Goal: Transaction & Acquisition: Purchase product/service

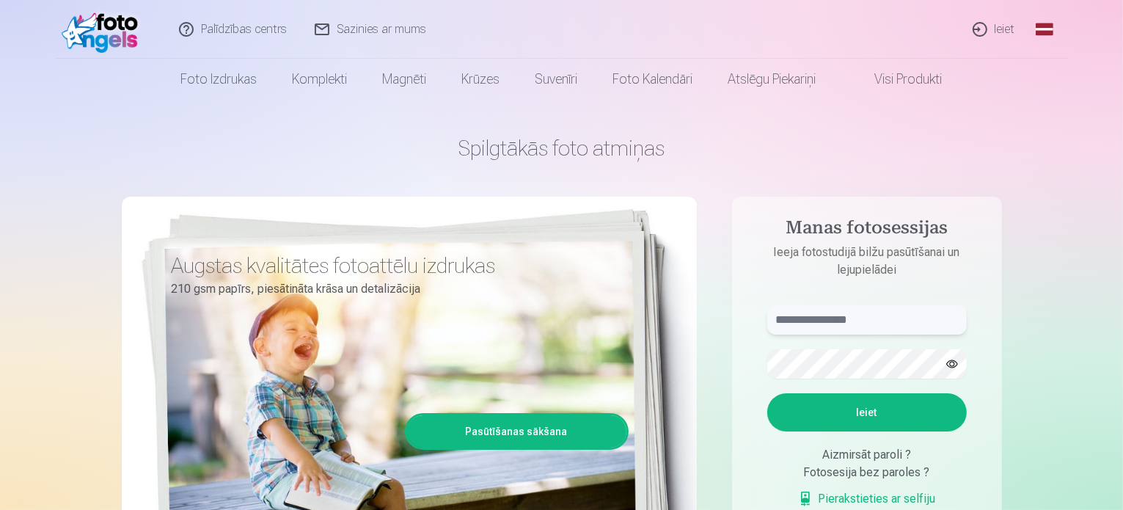
type input "**********"
click at [838, 419] on button "Ieiet" at bounding box center [866, 412] width 199 height 38
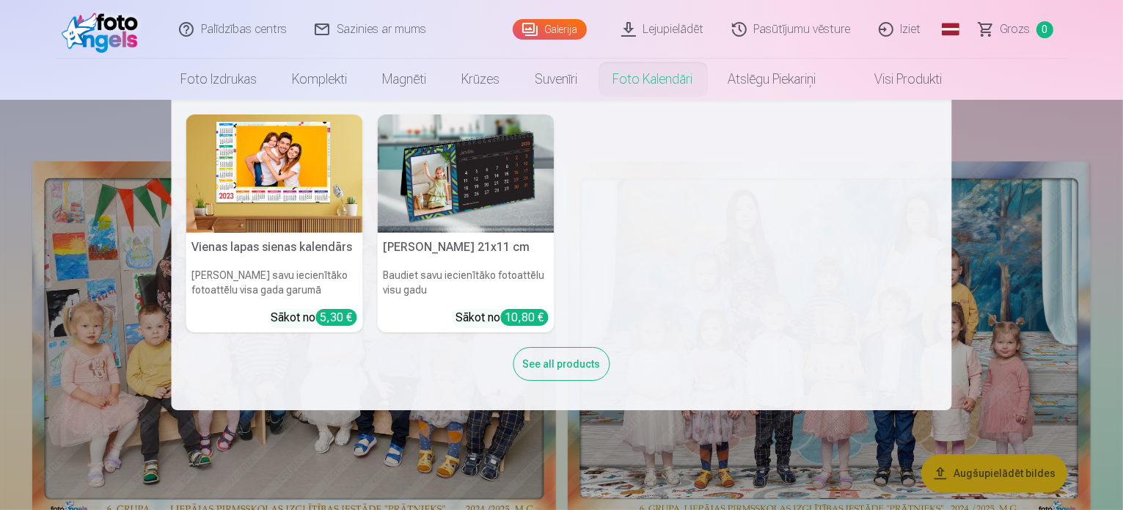
click at [1094, 134] on nav "Vienas lapas sienas kalendārs Parādiet savu iecienītāko fotoattēlu visa gada ga…" at bounding box center [561, 255] width 1123 height 310
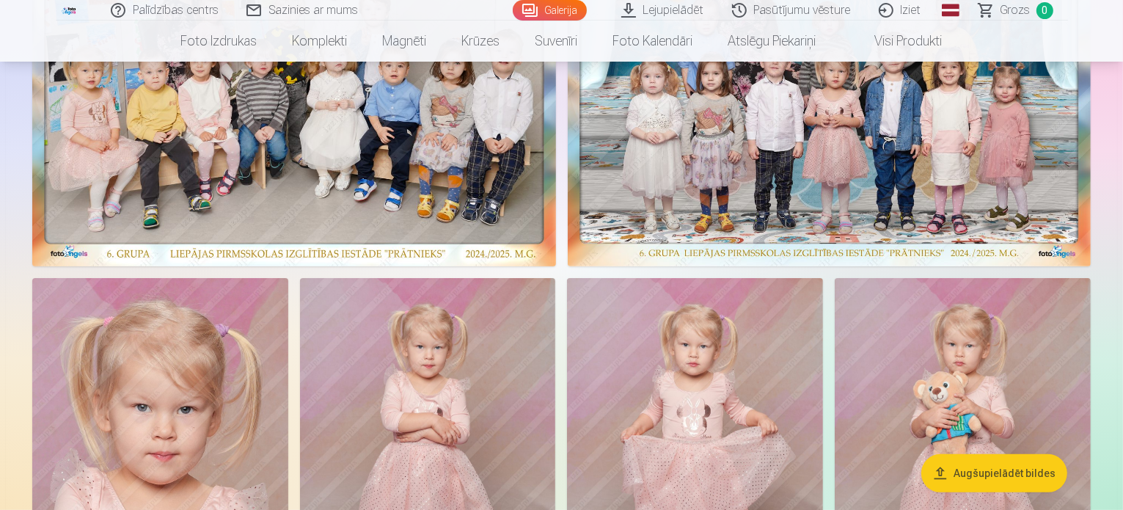
scroll to position [261, 0]
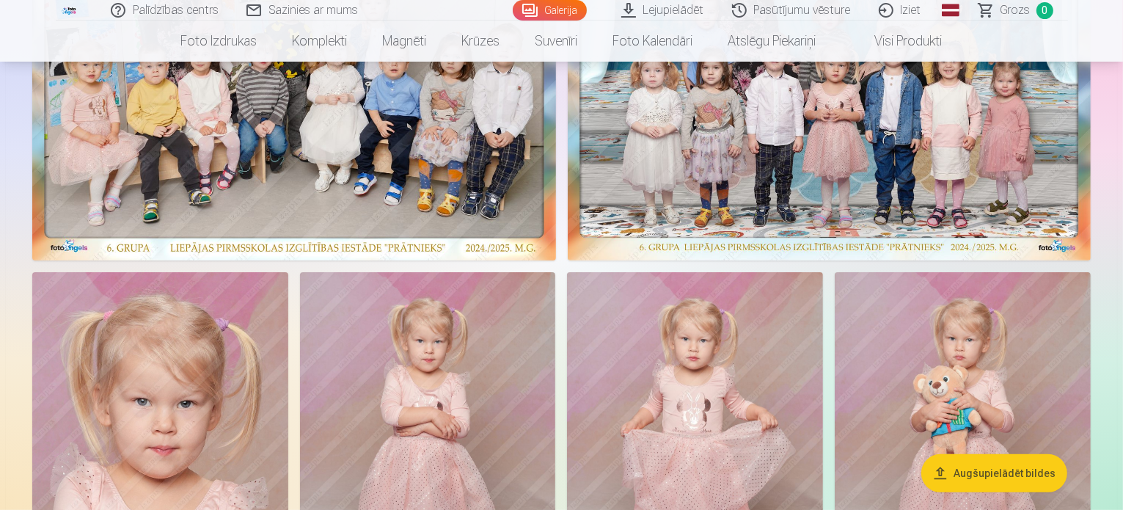
click at [556, 260] on img at bounding box center [294, 80] width 524 height 360
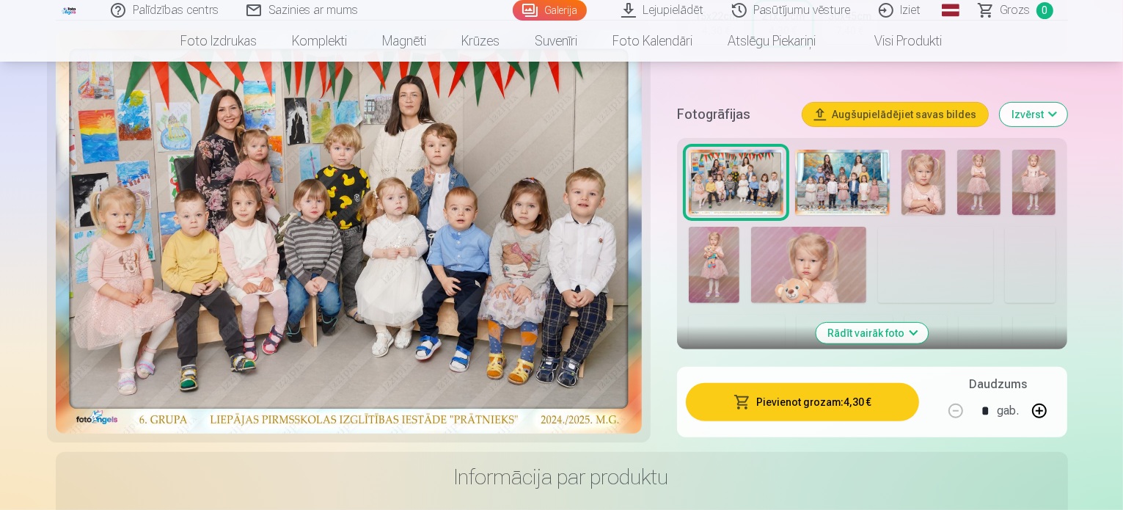
scroll to position [449, 0]
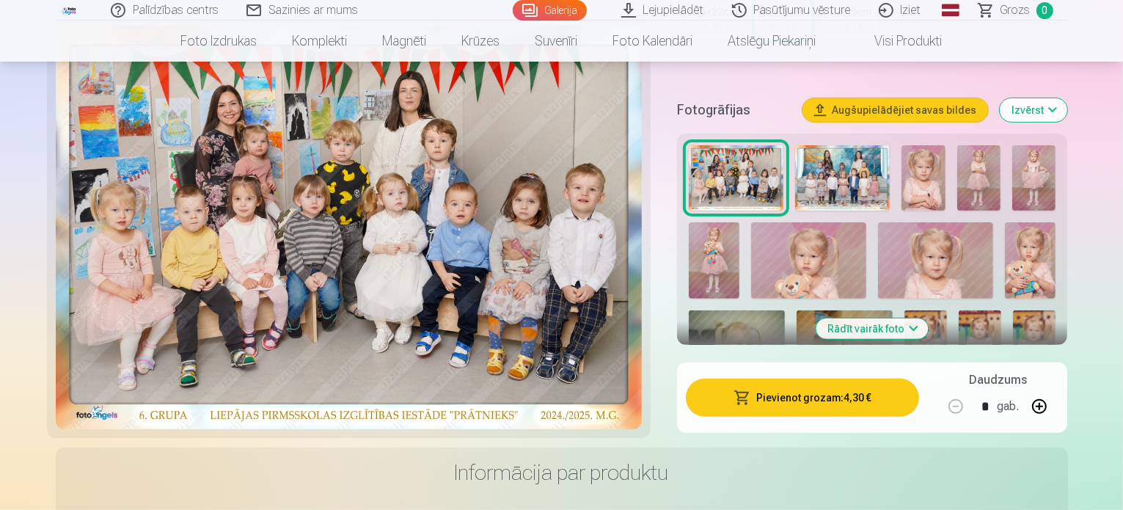
click at [816, 378] on button "Pievienot grozam : 4,30 €" at bounding box center [803, 397] width 234 height 38
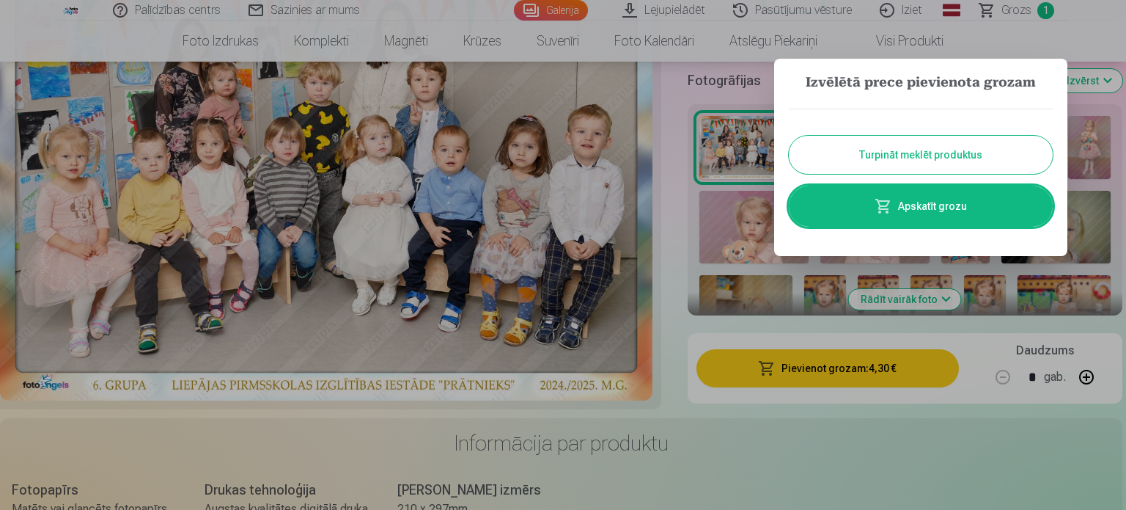
click at [931, 161] on button "Turpināt meklēt produktus" at bounding box center [921, 155] width 264 height 38
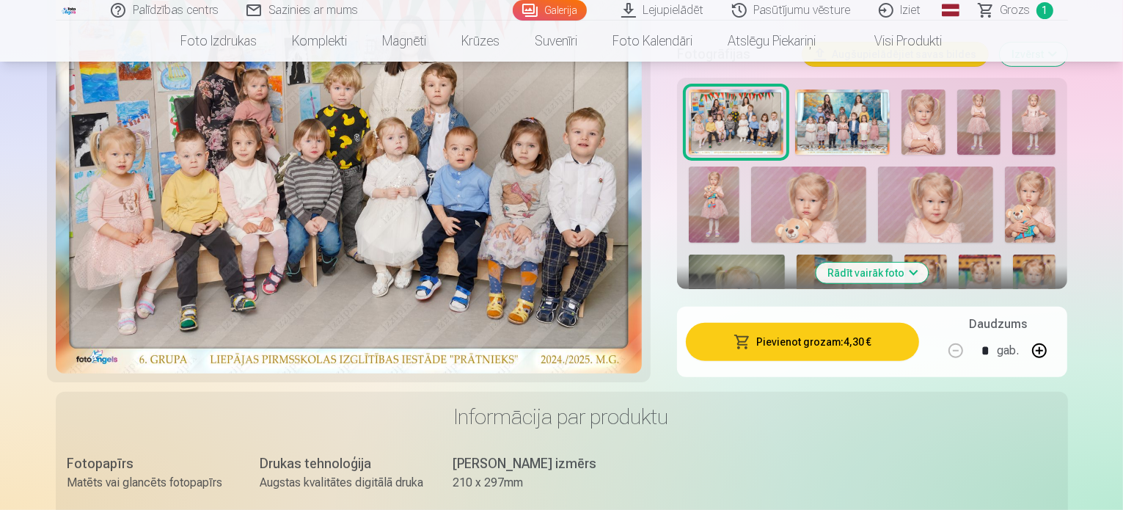
scroll to position [507, 0]
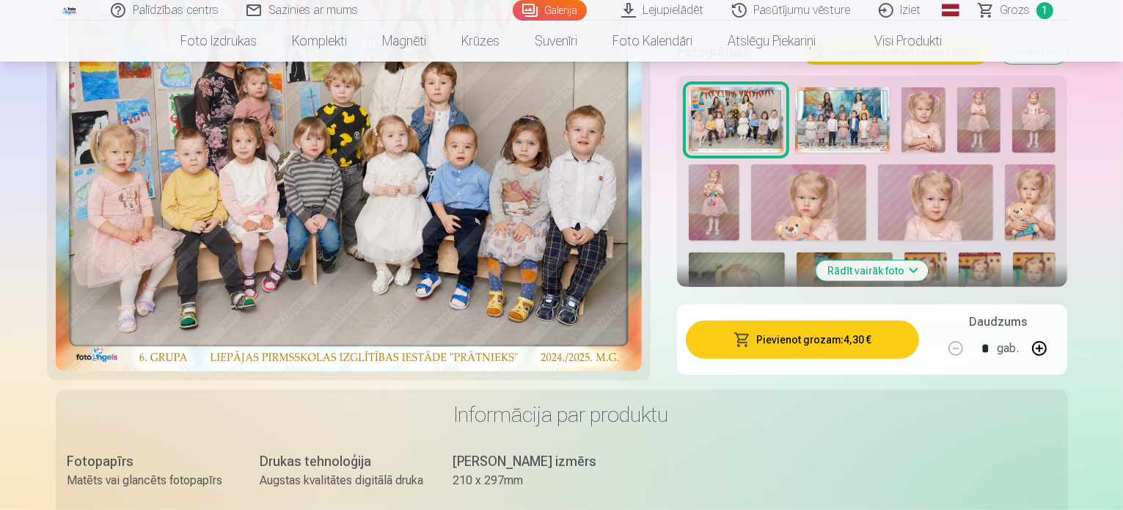
click at [915, 260] on button "Rādīt vairāk foto" at bounding box center [872, 270] width 112 height 21
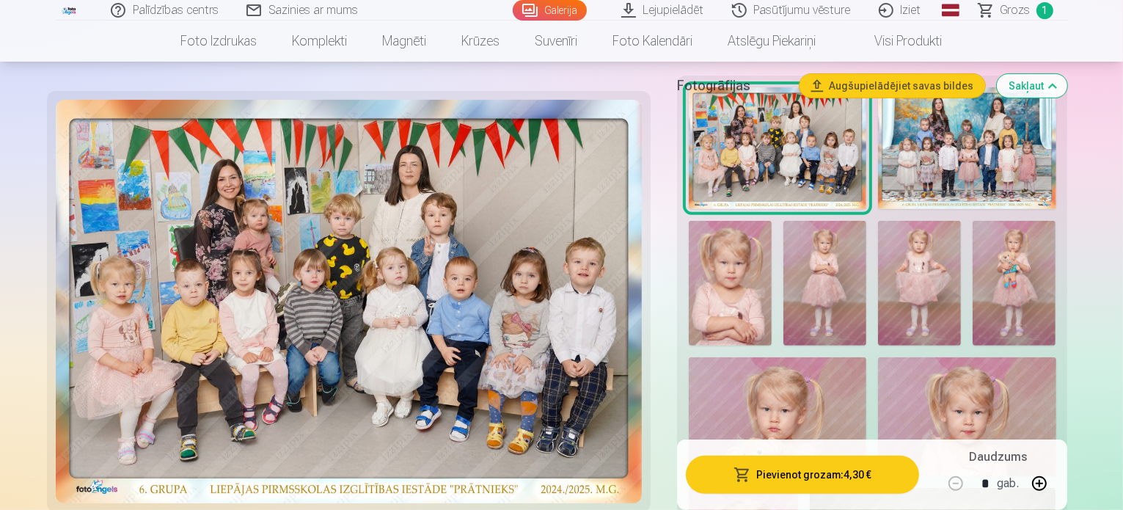
click at [783, 221] on img at bounding box center [824, 283] width 83 height 125
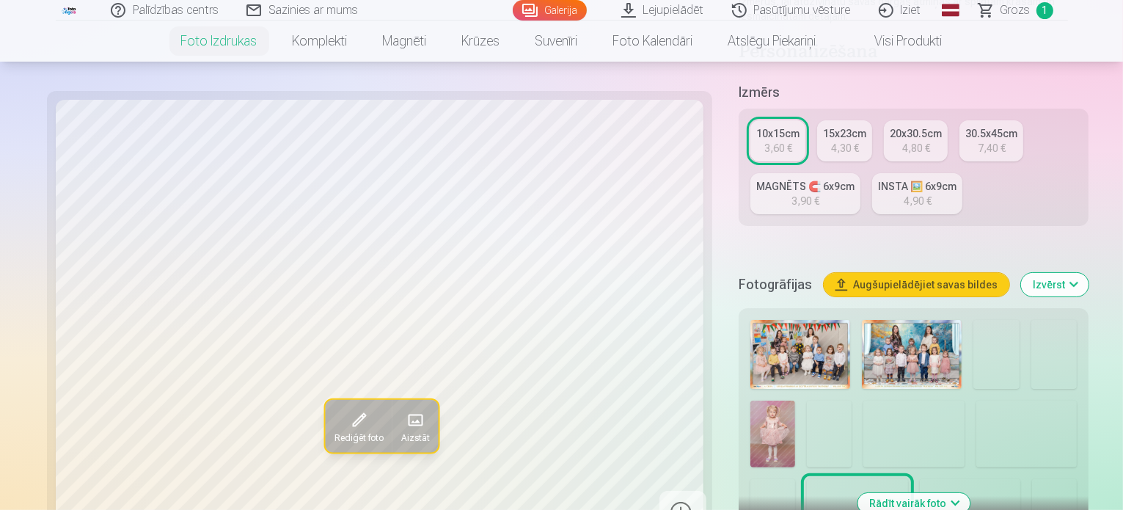
scroll to position [298, 0]
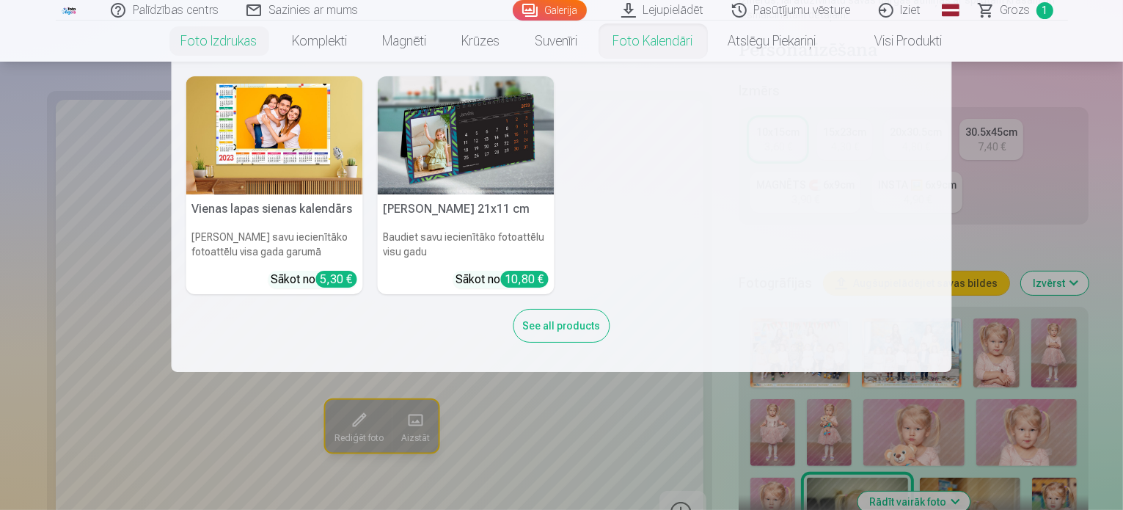
click at [624, 31] on link "Foto kalendāri" at bounding box center [652, 41] width 115 height 41
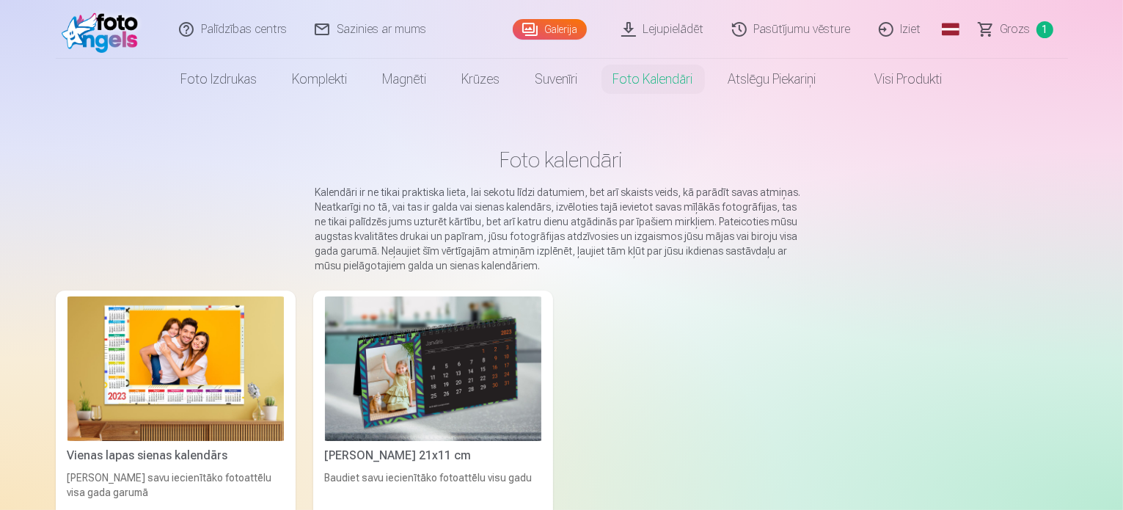
click at [530, 26] on link "Galerija" at bounding box center [550, 29] width 74 height 21
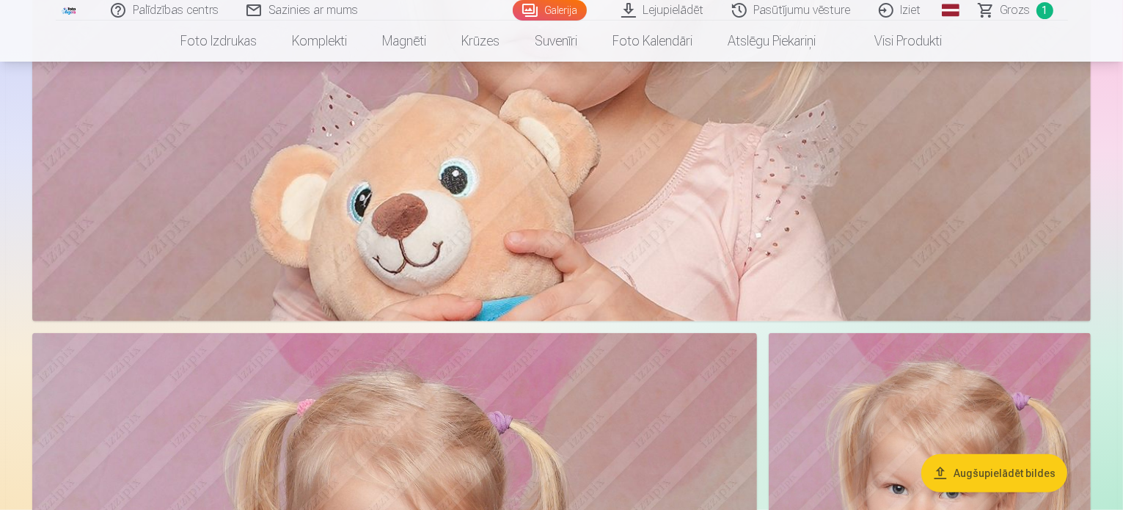
scroll to position [1314, 0]
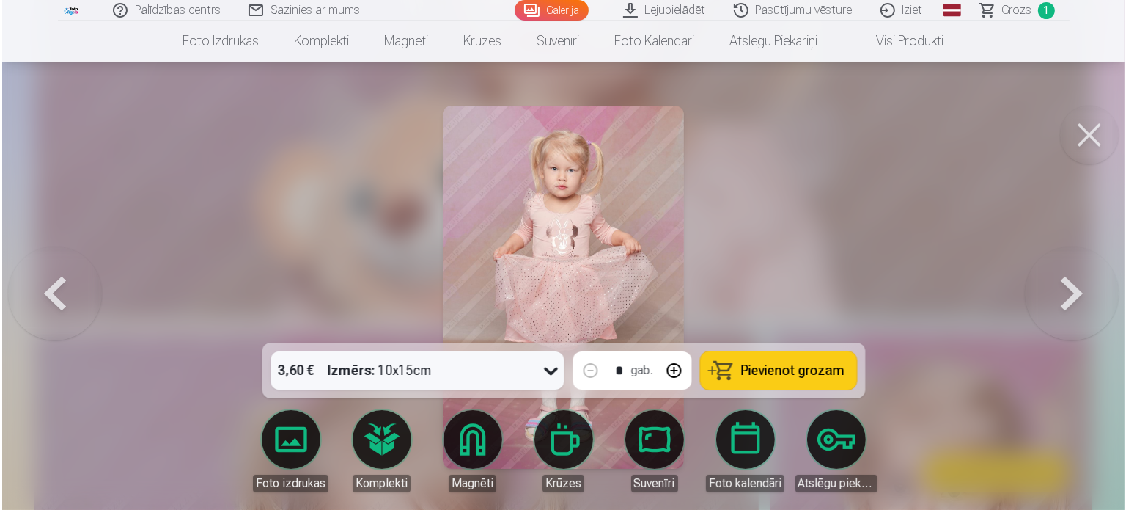
scroll to position [1317, 0]
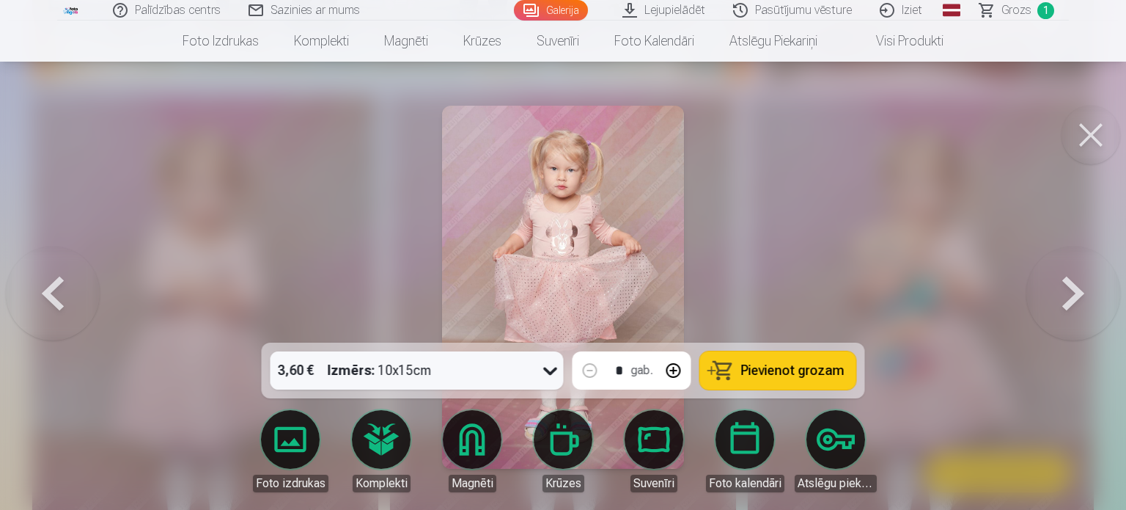
click at [1106, 135] on button at bounding box center [1091, 135] width 59 height 59
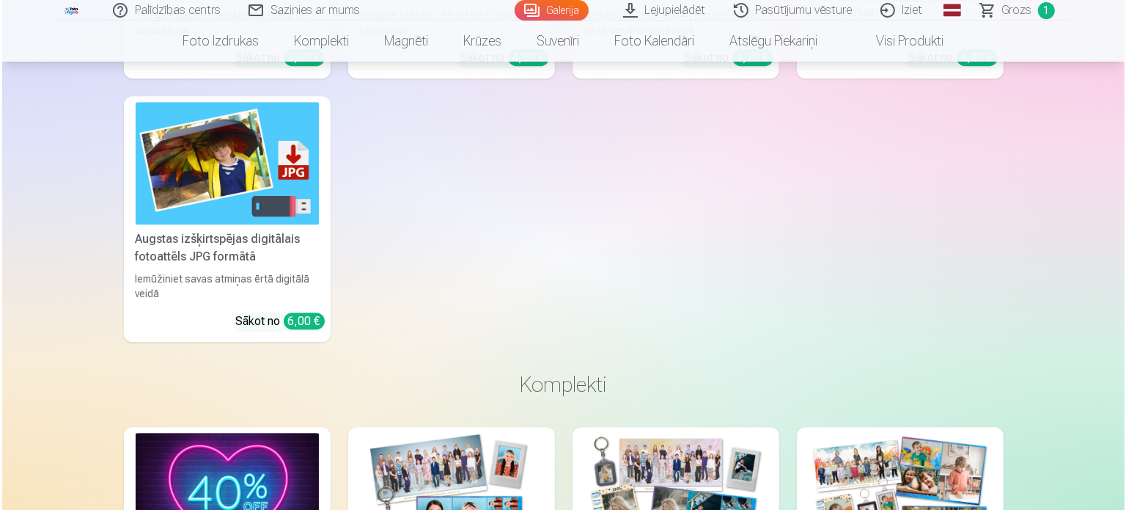
scroll to position [10095, 0]
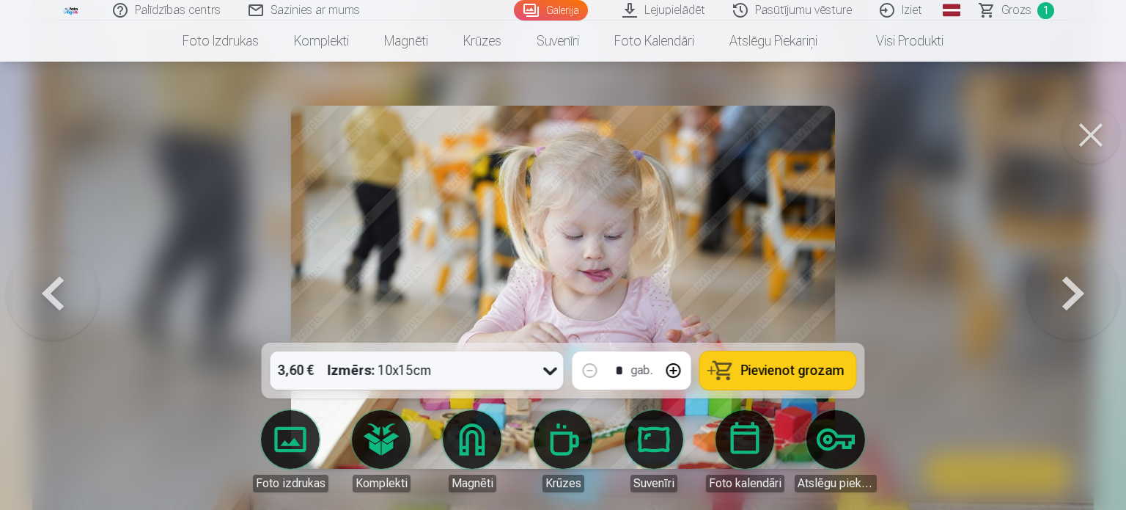
click at [758, 364] on span "Pievienot grozam" at bounding box center [792, 370] width 103 height 13
click at [1081, 128] on button at bounding box center [1091, 135] width 59 height 59
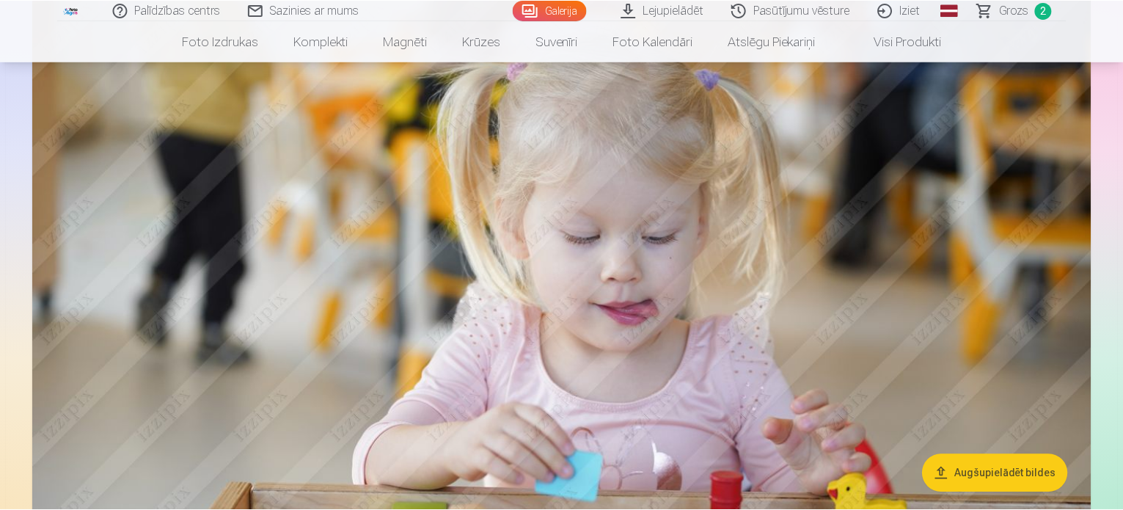
scroll to position [10062, 0]
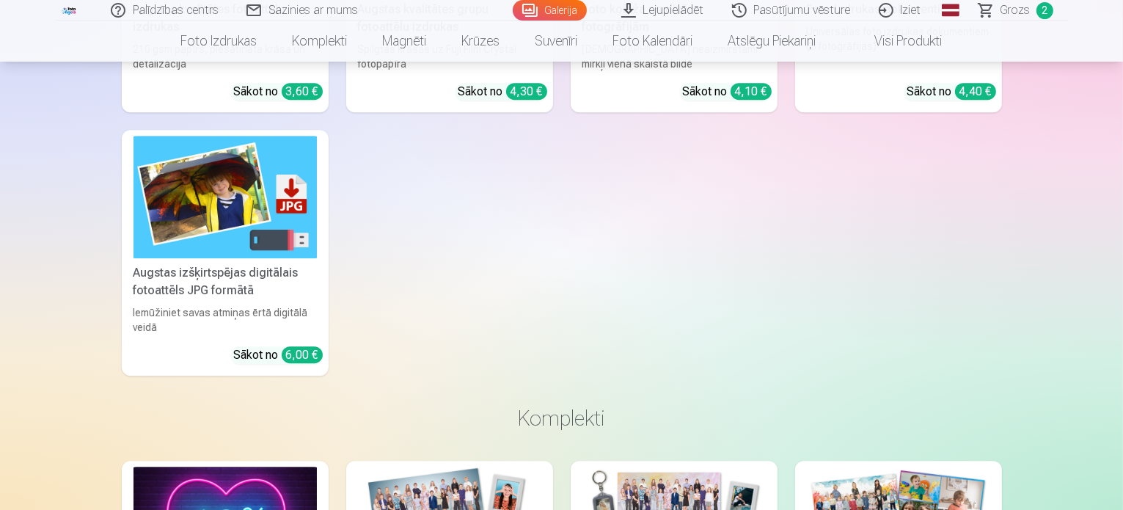
click at [572, 12] on link "Galerija" at bounding box center [550, 10] width 74 height 21
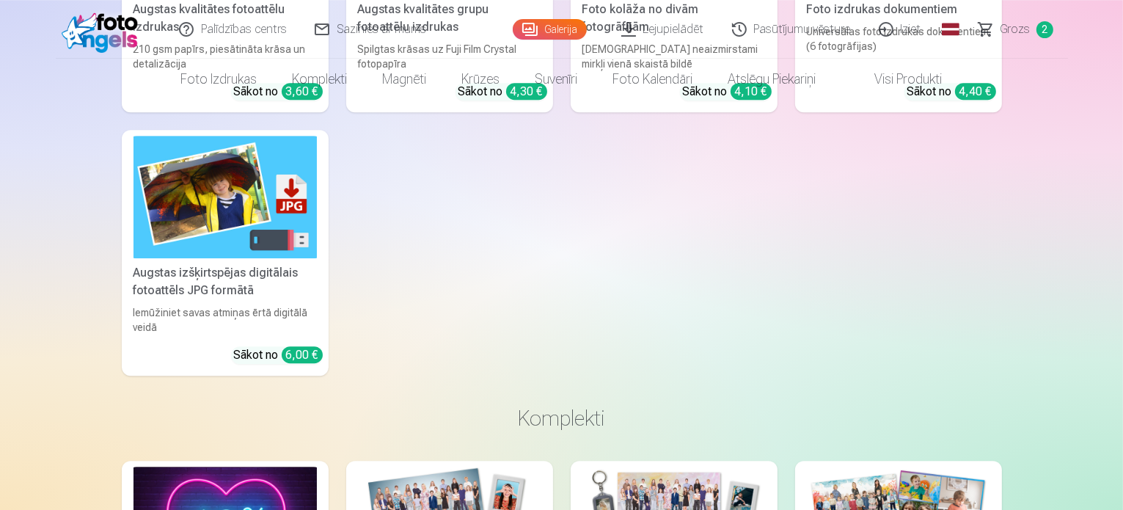
scroll to position [0, 0]
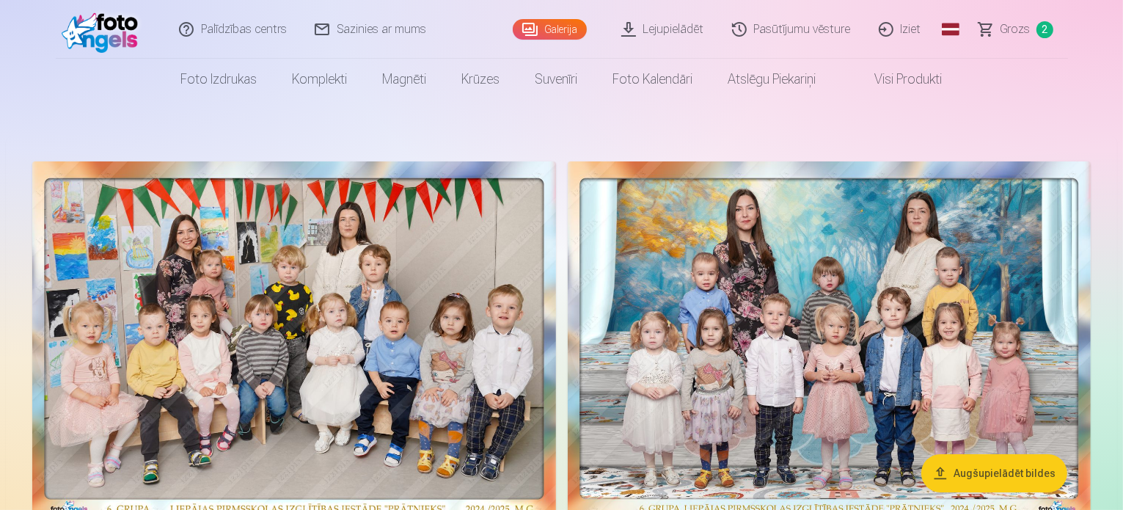
click at [653, 40] on link "Lejupielādēt" at bounding box center [663, 29] width 111 height 59
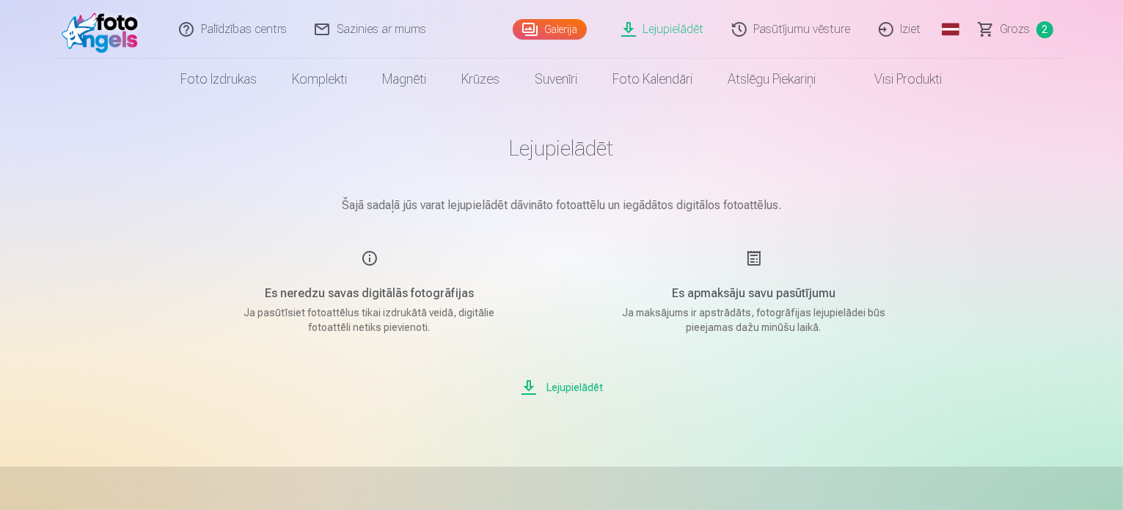
click at [560, 37] on link "Galerija" at bounding box center [550, 29] width 74 height 21
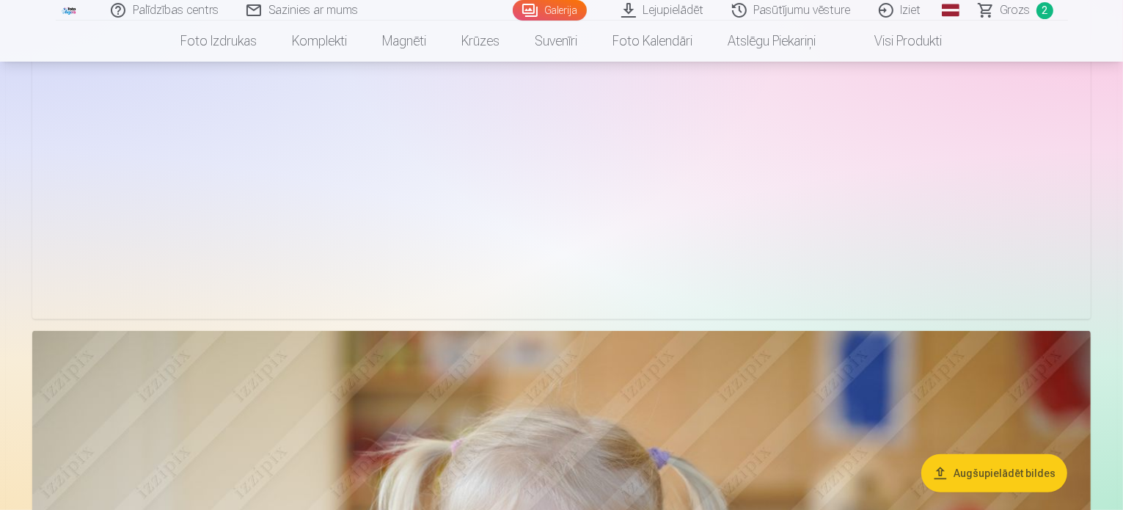
scroll to position [6224, 0]
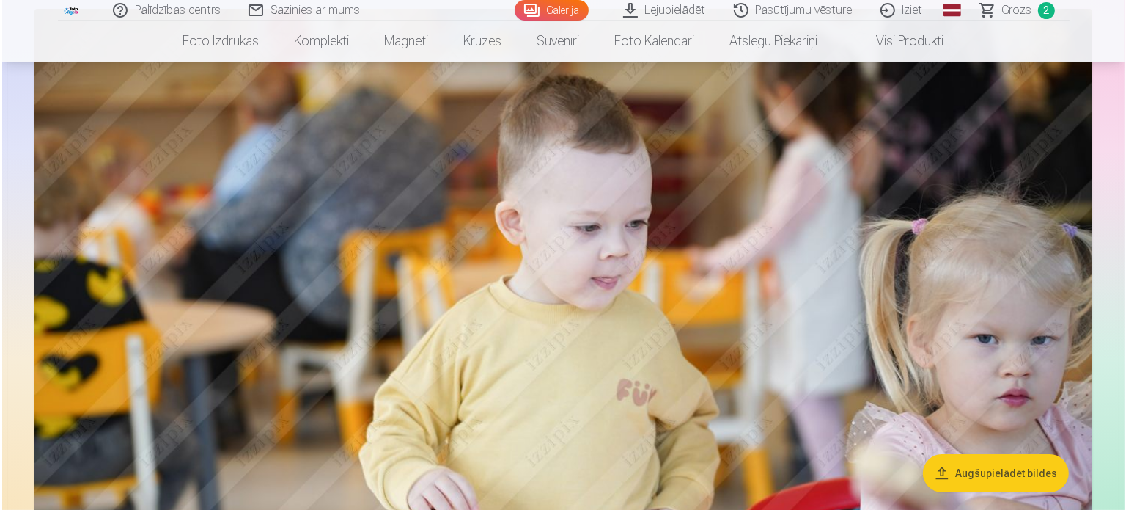
scroll to position [5845, 0]
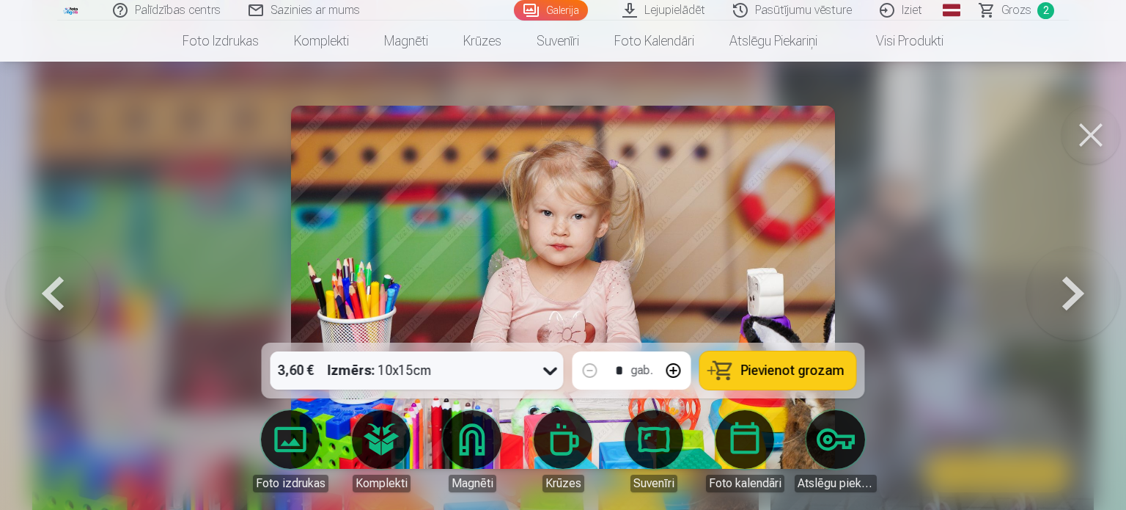
click at [1096, 126] on button at bounding box center [1091, 135] width 59 height 59
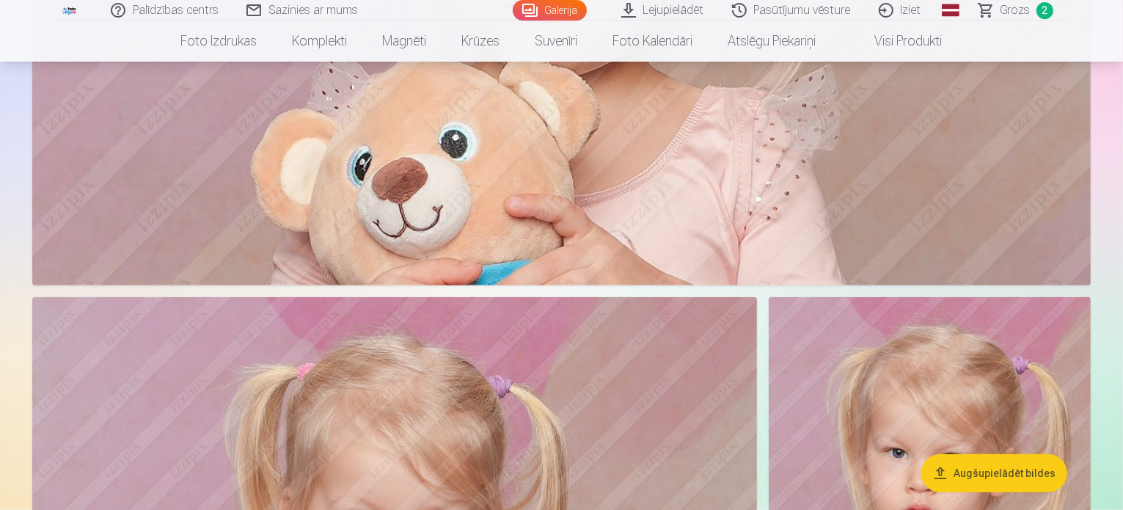
scroll to position [1348, 0]
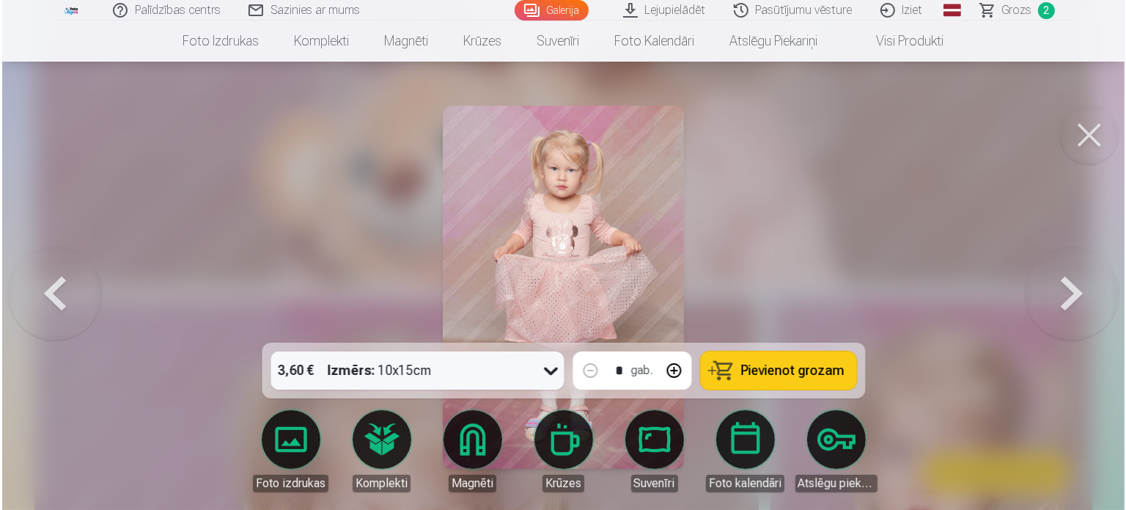
scroll to position [1350, 0]
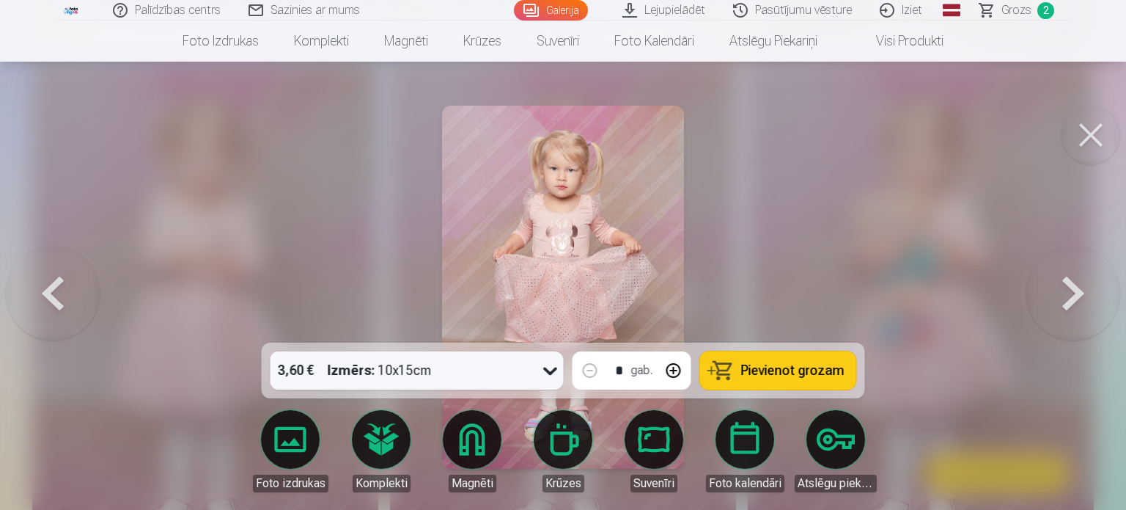
click at [556, 378] on icon at bounding box center [550, 370] width 23 height 23
click at [786, 359] on button "Pievienot grozam" at bounding box center [778, 370] width 156 height 38
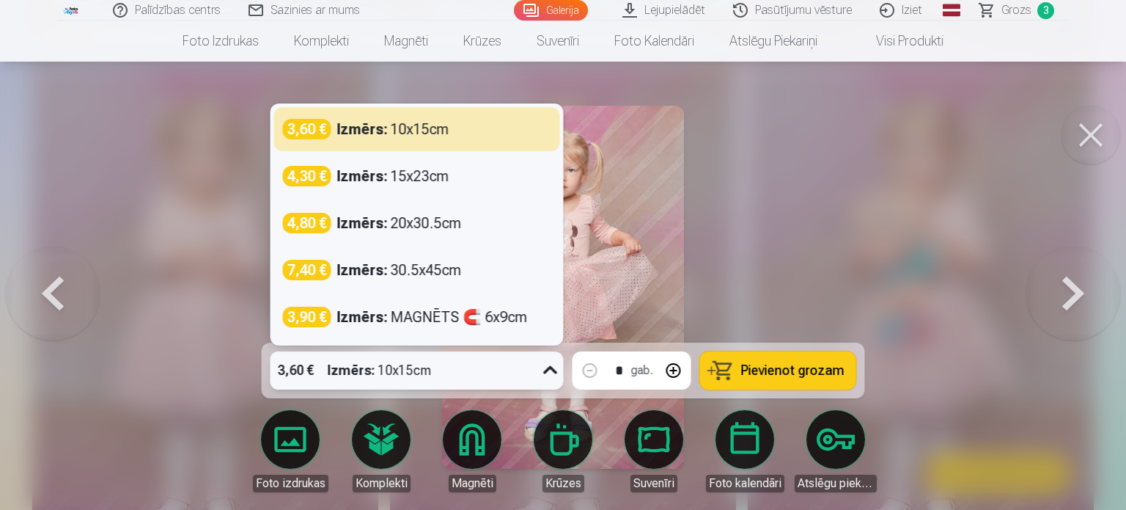
click at [539, 370] on icon at bounding box center [550, 370] width 23 height 23
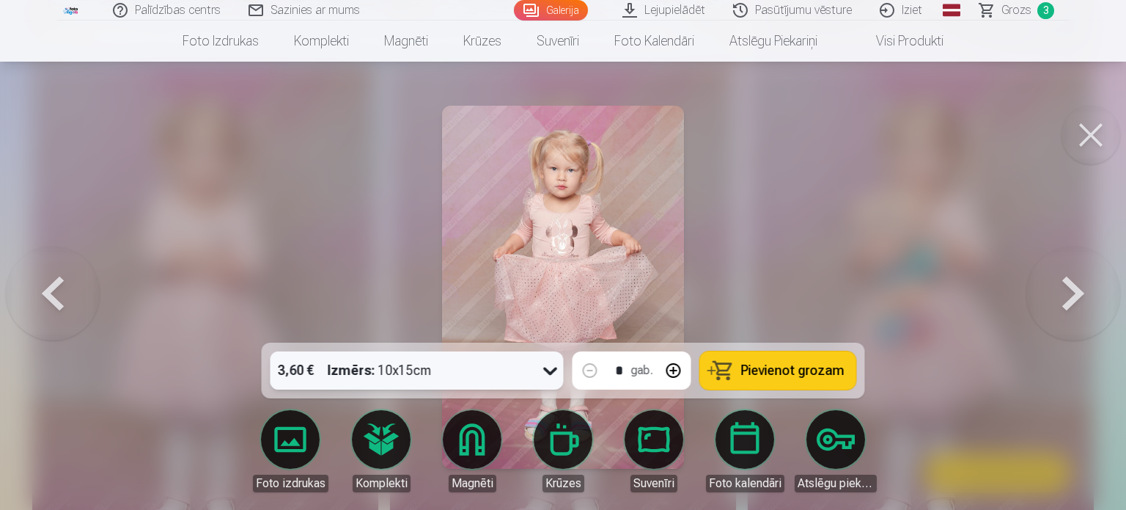
click at [539, 370] on icon at bounding box center [550, 370] width 23 height 23
click at [1103, 135] on button at bounding box center [1091, 135] width 59 height 59
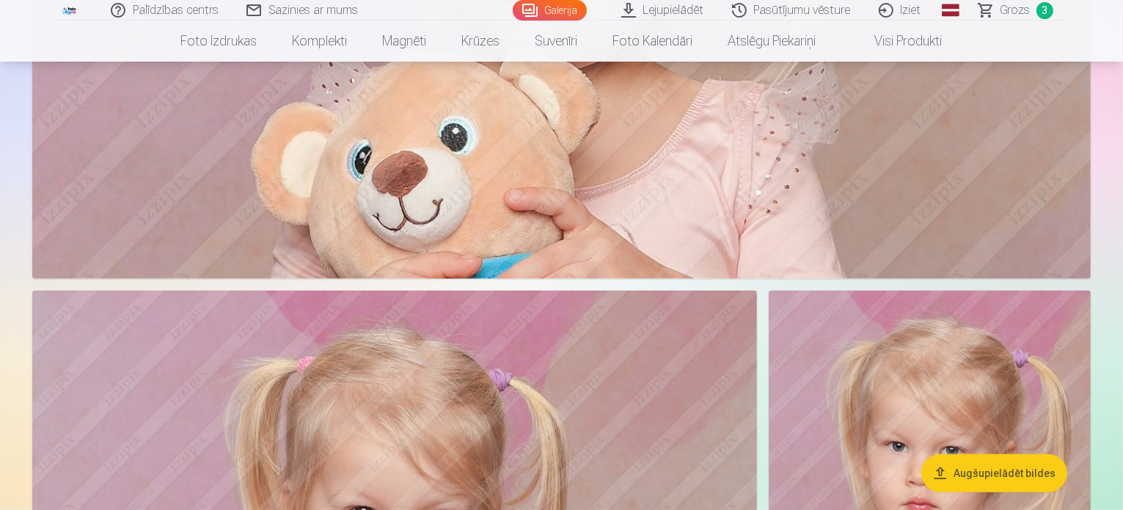
scroll to position [1357, 0]
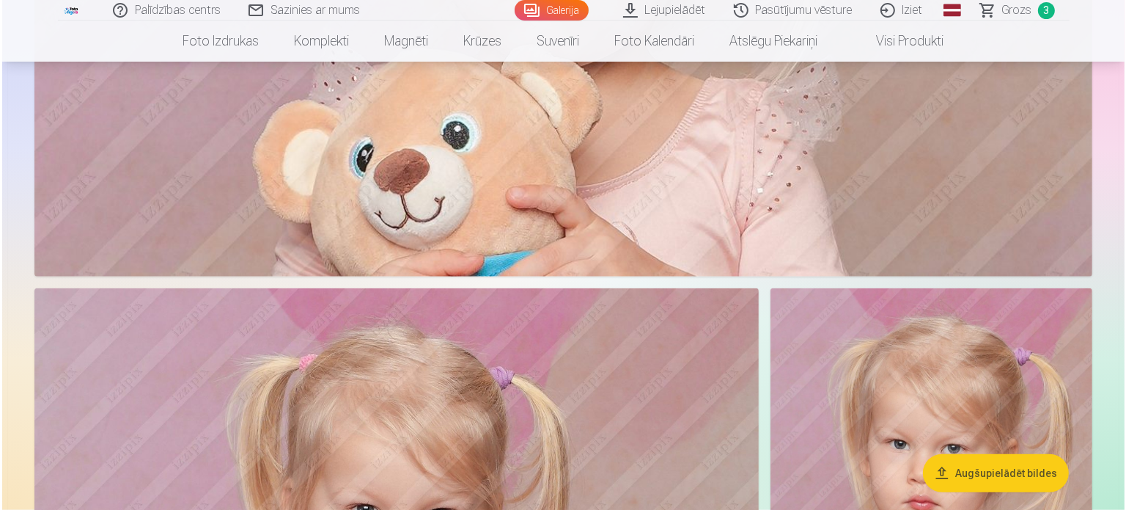
scroll to position [1360, 0]
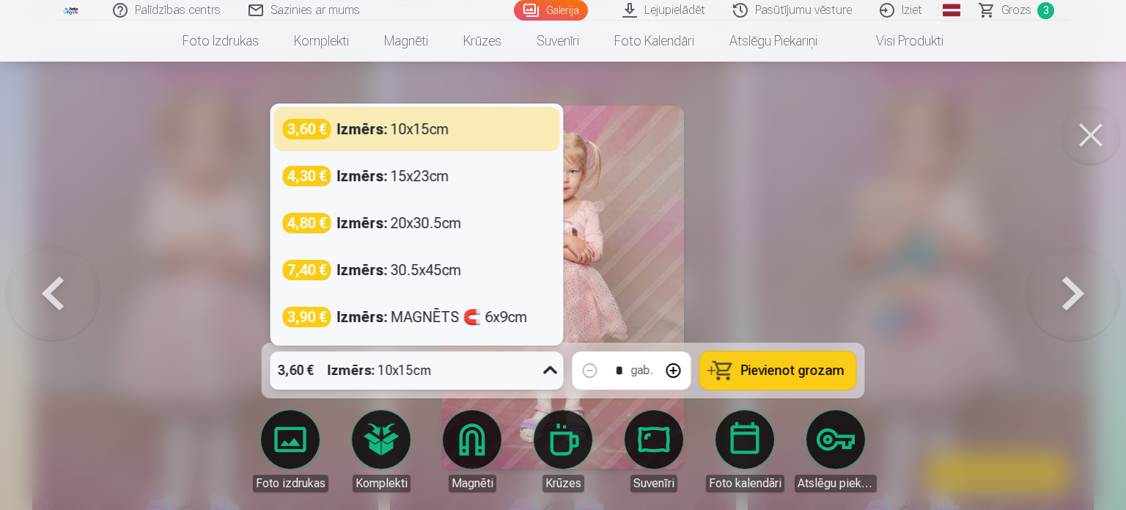
click at [535, 369] on div "3,60 € Izmērs : 10x15cm" at bounding box center [403, 370] width 265 height 38
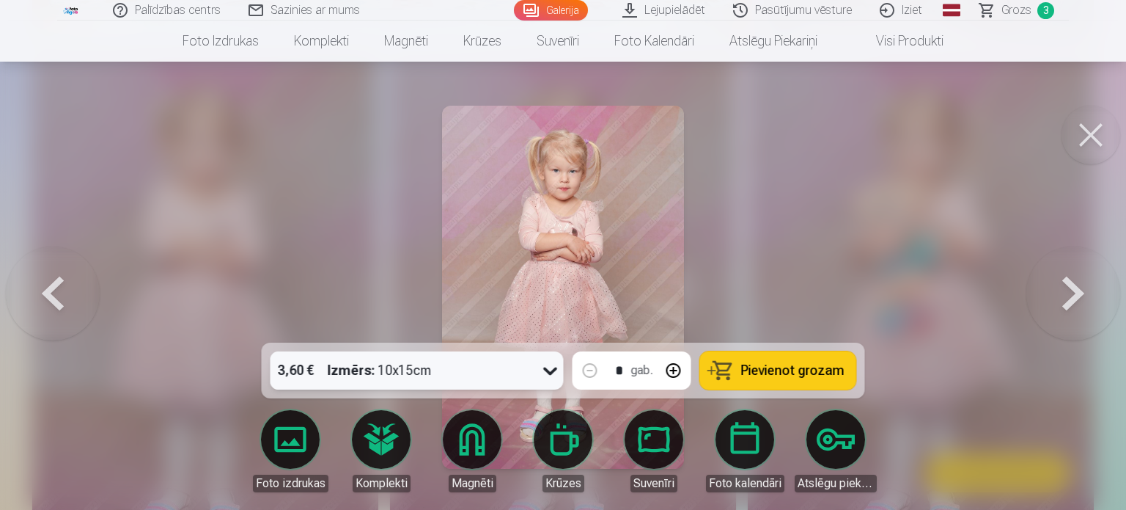
click at [535, 369] on div "3,60 € Izmērs : 10x15cm" at bounding box center [403, 370] width 265 height 38
click at [1103, 126] on button at bounding box center [1091, 135] width 59 height 59
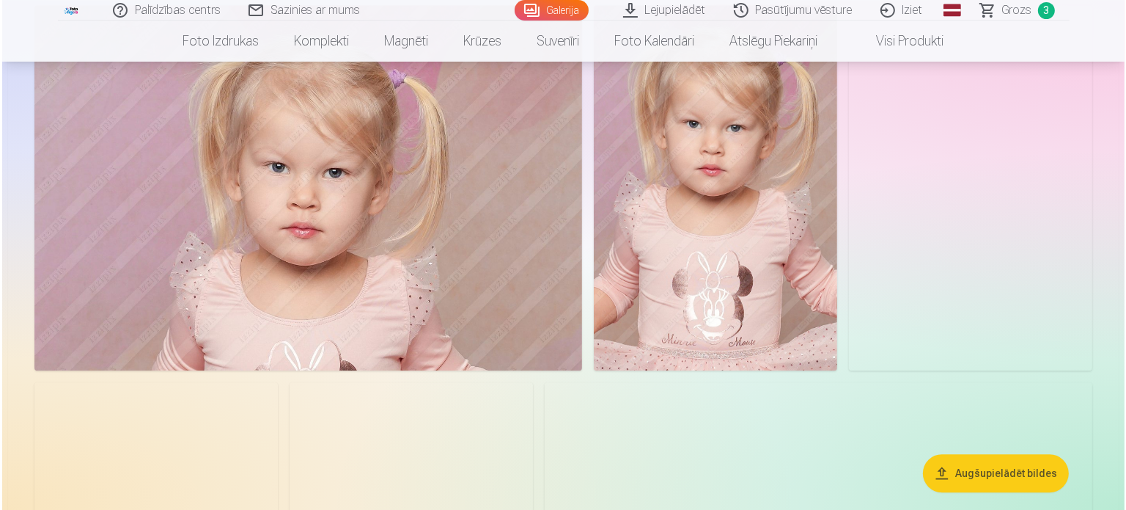
scroll to position [4367, 0]
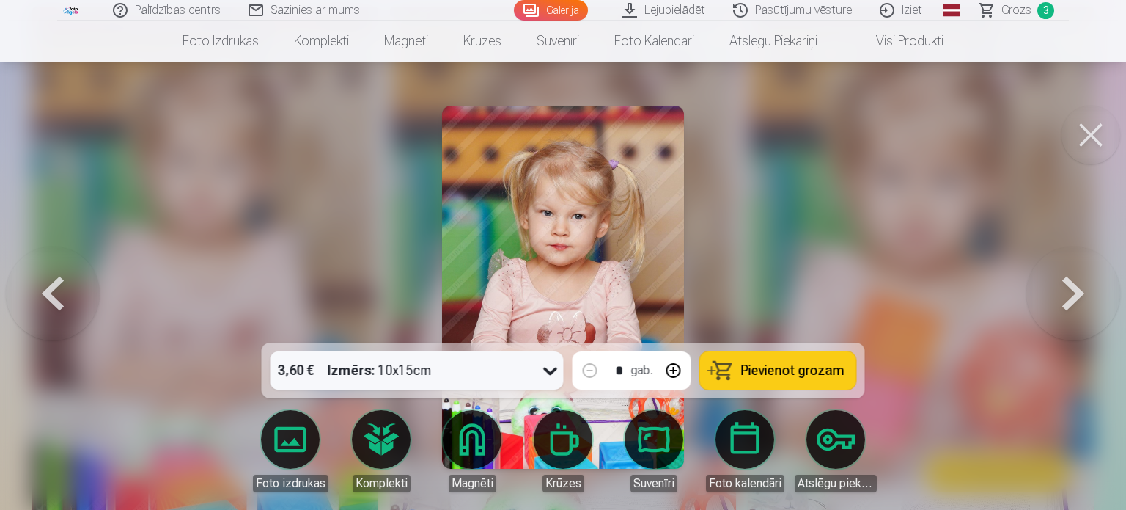
click at [705, 232] on div at bounding box center [563, 255] width 1126 height 510
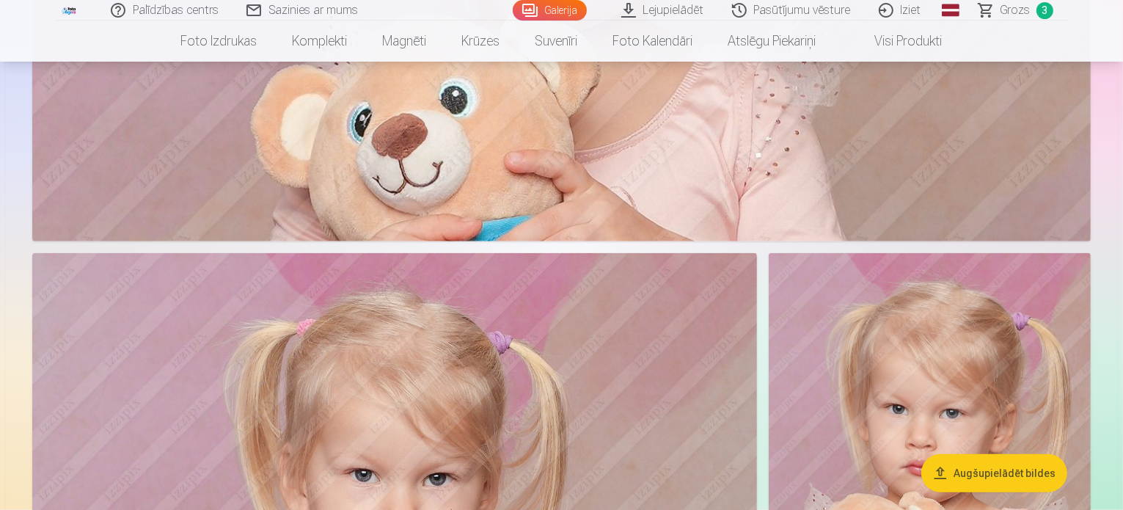
scroll to position [1393, 0]
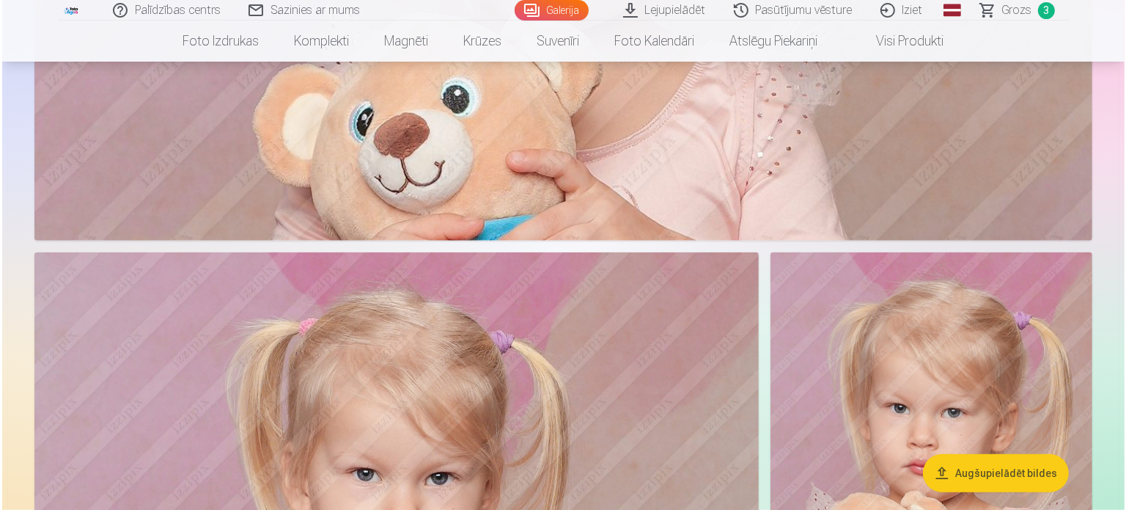
scroll to position [1396, 0]
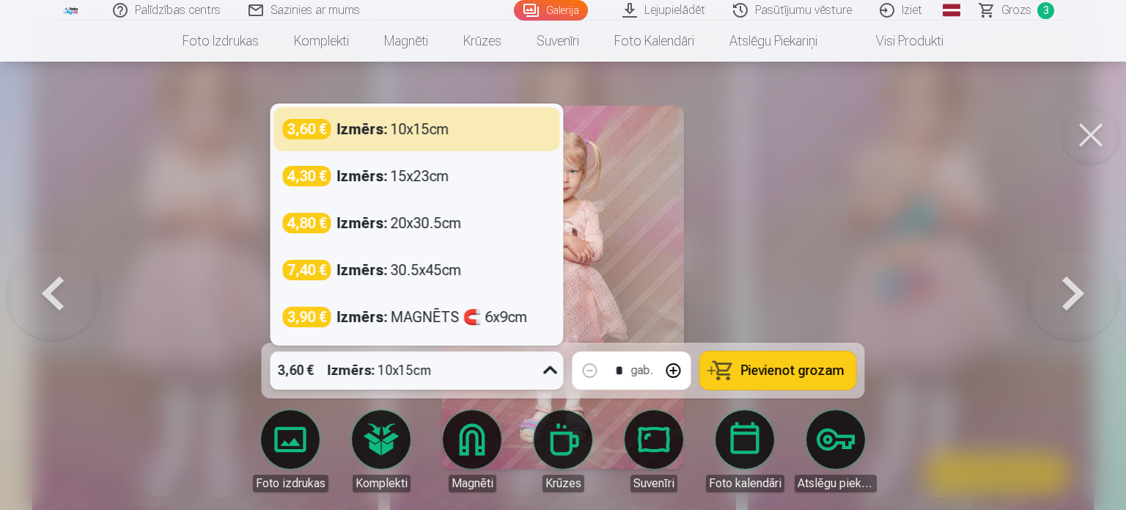
click at [454, 361] on div "3,60 € Izmērs : 10x15cm" at bounding box center [403, 370] width 265 height 38
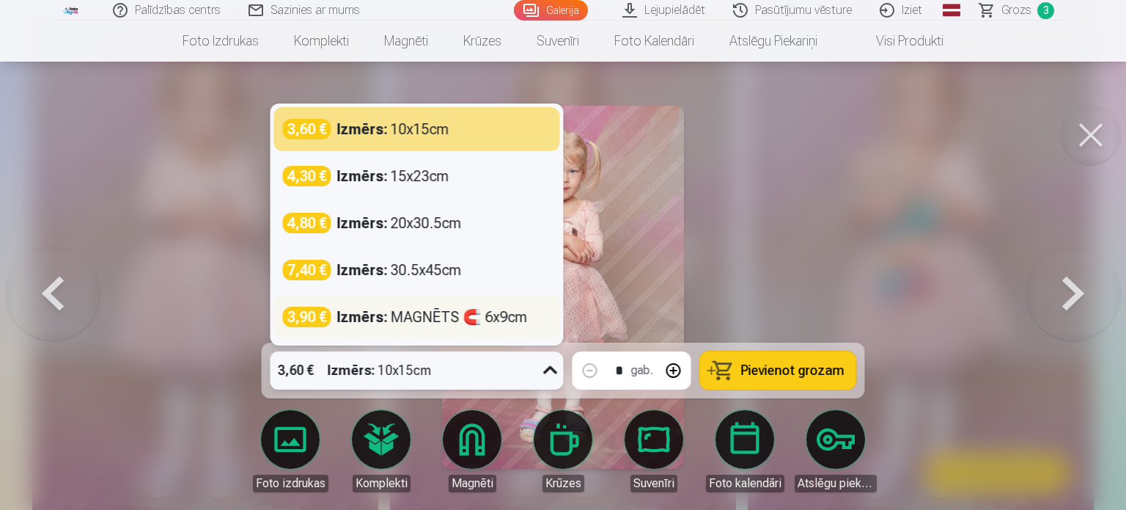
click at [496, 323] on div "Izmērs : MAGNĒTS 🧲 6x9cm" at bounding box center [432, 317] width 191 height 21
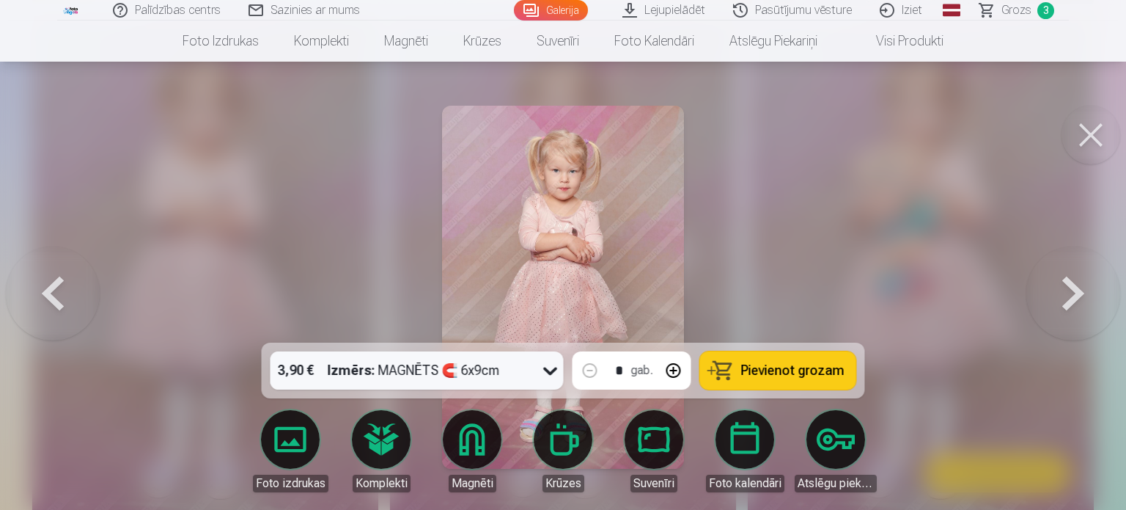
click at [789, 357] on button "Pievienot grozam" at bounding box center [778, 370] width 156 height 38
click at [1019, 12] on span "Grozs" at bounding box center [1017, 10] width 30 height 18
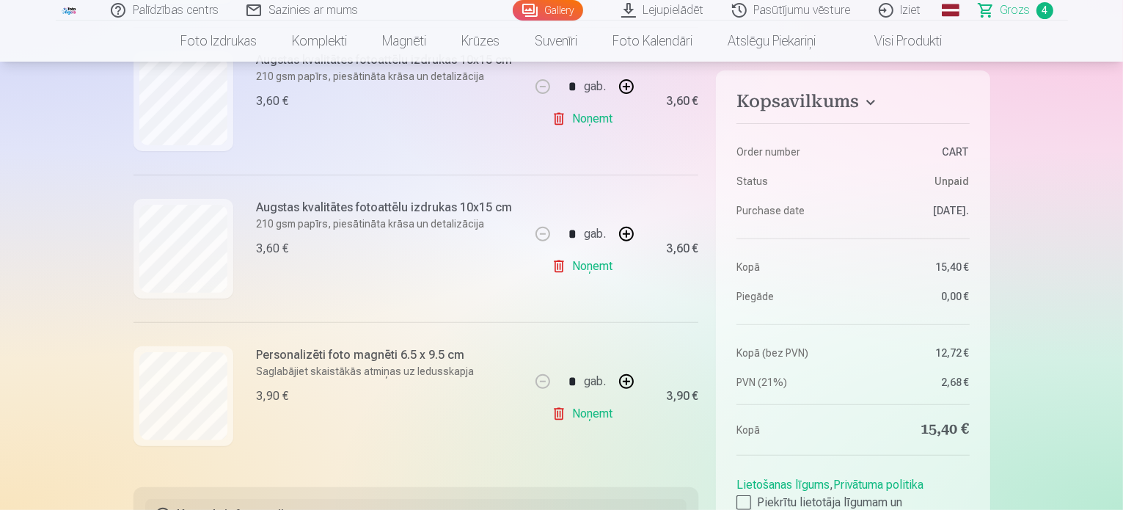
scroll to position [497, 0]
click at [606, 413] on link "Noņemt" at bounding box center [584, 411] width 67 height 29
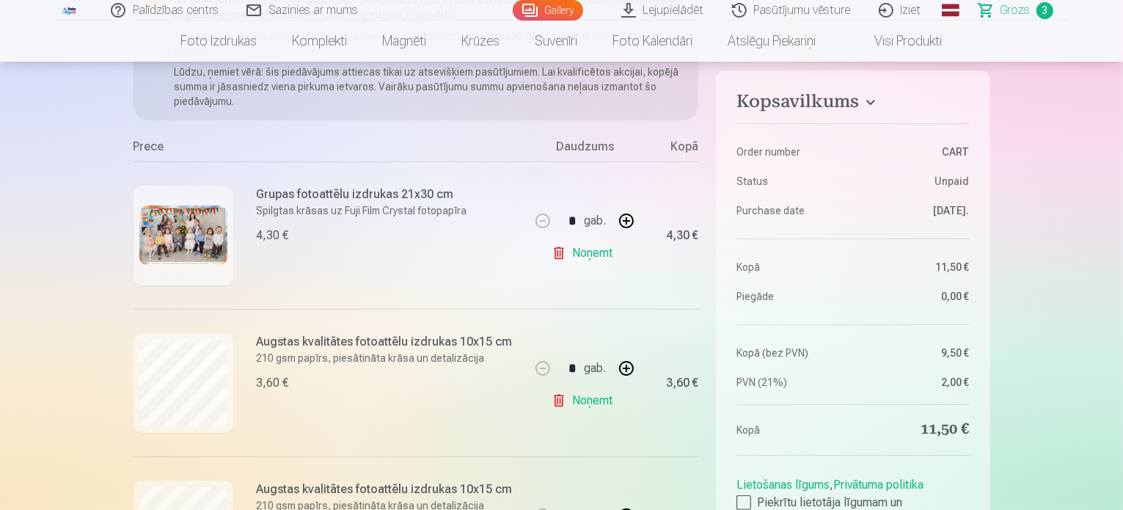
scroll to position [213, 0]
click at [568, 11] on link "Gallery" at bounding box center [548, 10] width 70 height 21
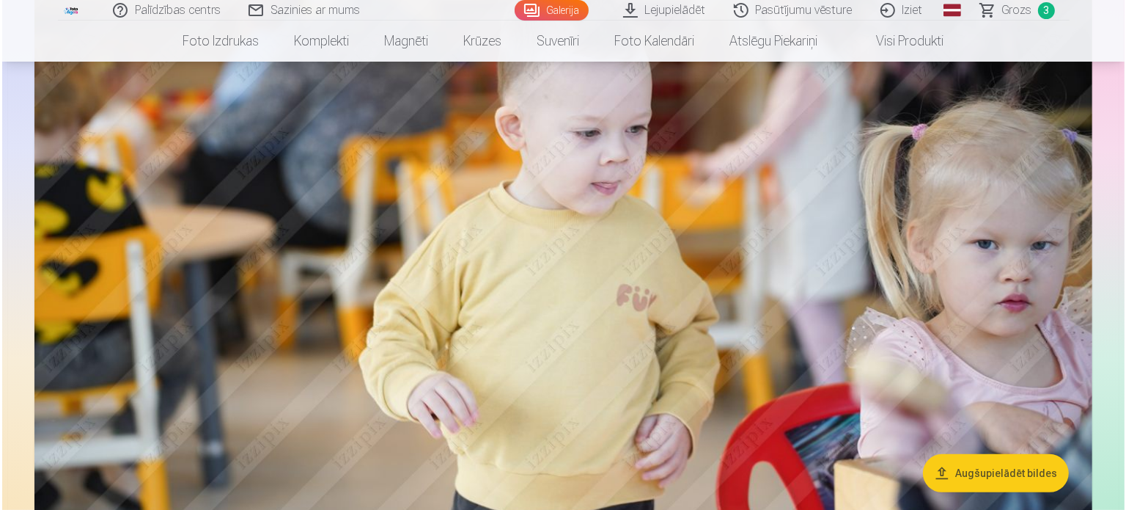
scroll to position [5923, 0]
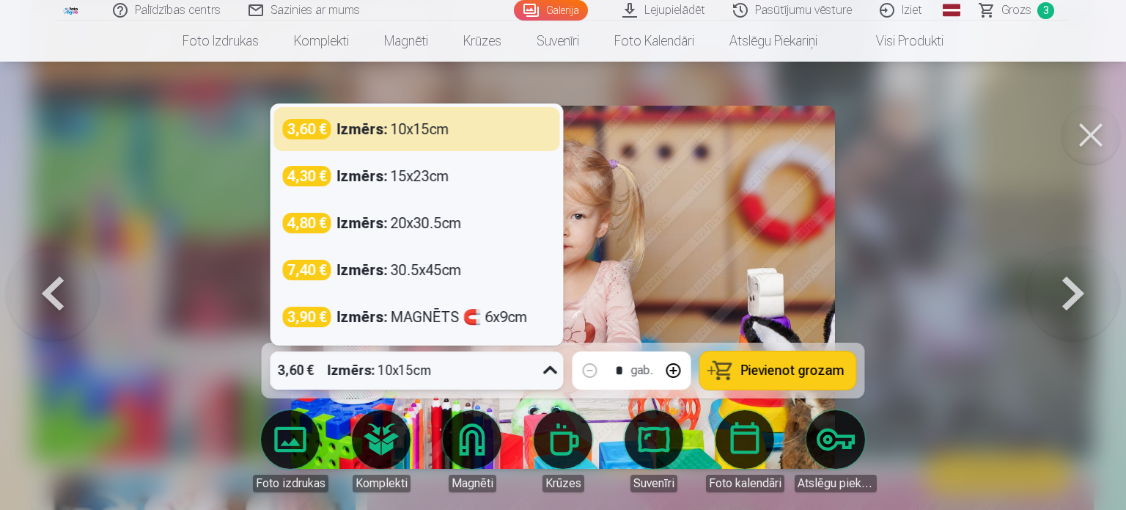
click at [510, 366] on div "3,60 € Izmērs : 10x15cm" at bounding box center [403, 370] width 265 height 38
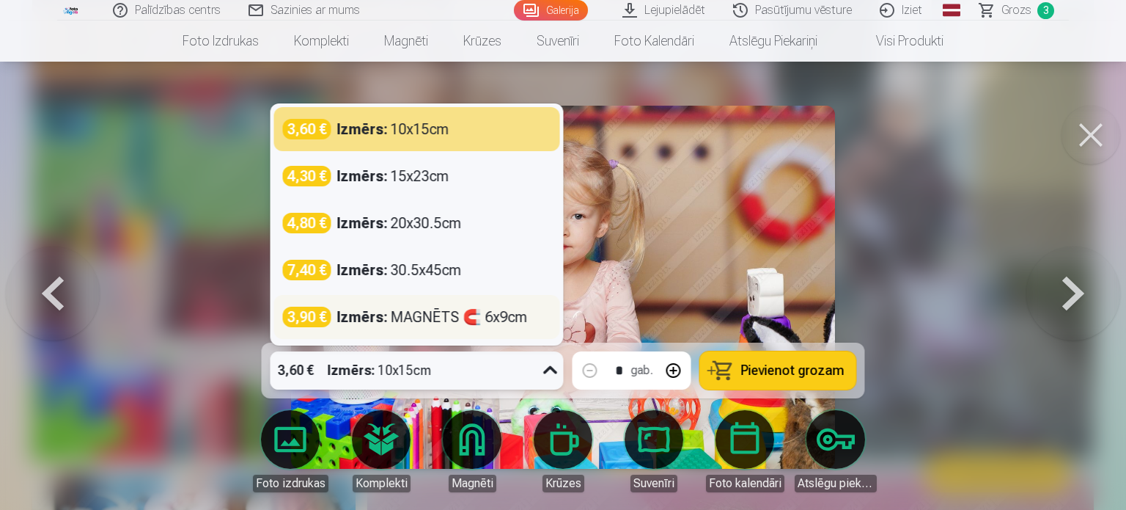
click at [492, 314] on div "Izmērs : MAGNĒTS 🧲 6x9cm" at bounding box center [432, 317] width 191 height 21
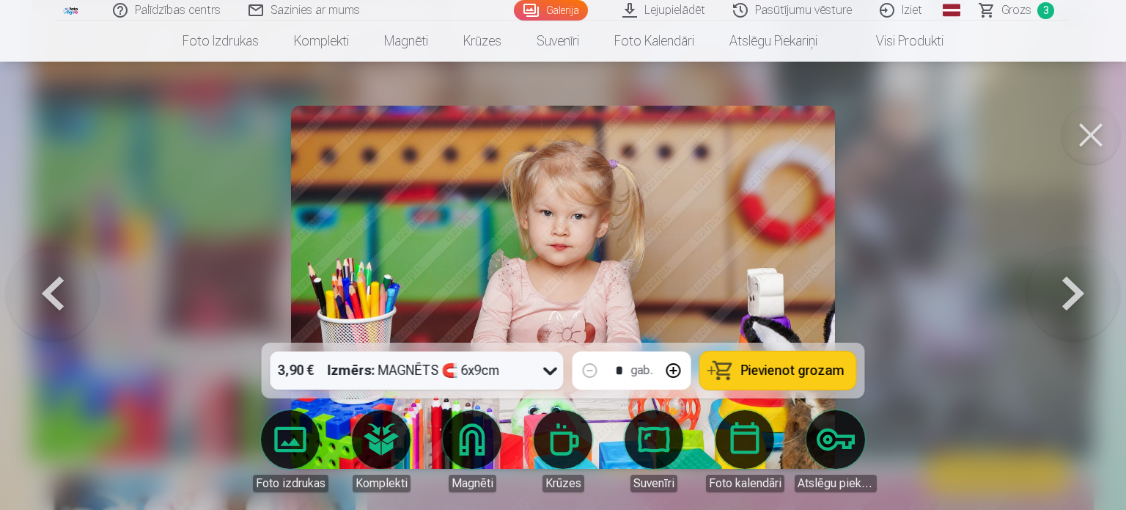
click at [780, 376] on span "Pievienot grozam" at bounding box center [792, 370] width 103 height 13
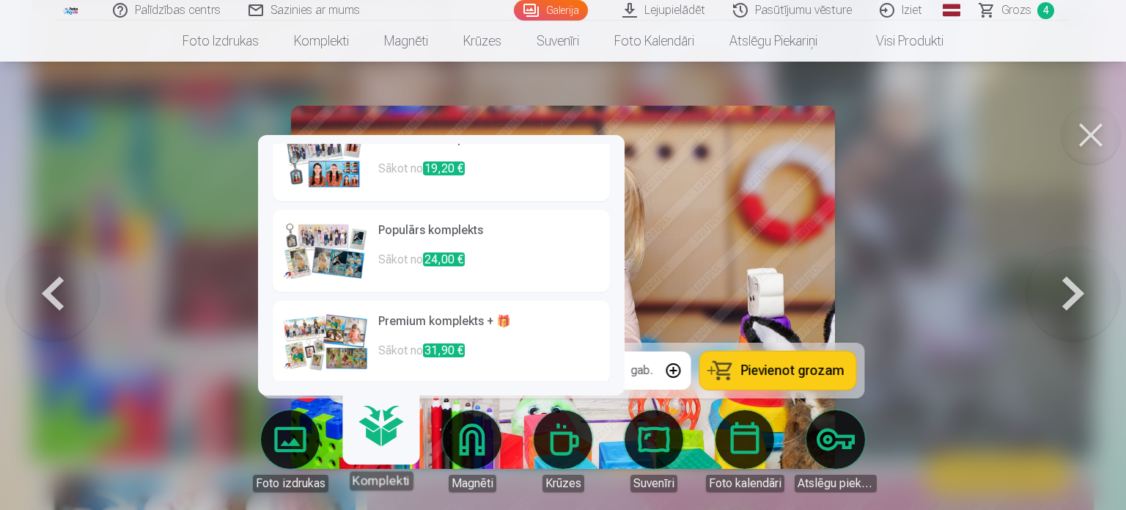
scroll to position [123, 0]
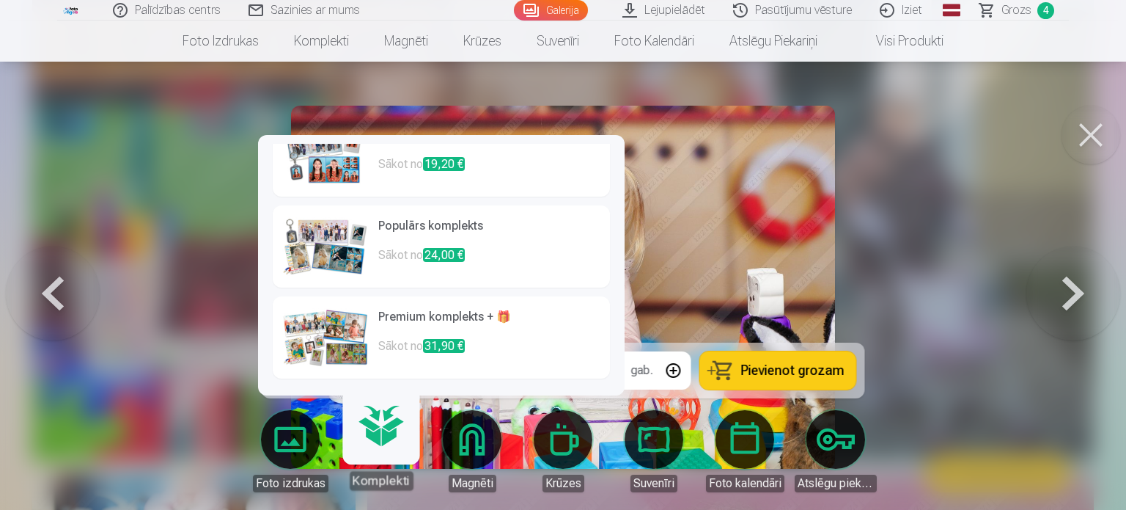
click at [391, 320] on h6 "Premium komplekts + 🎁" at bounding box center [489, 322] width 223 height 29
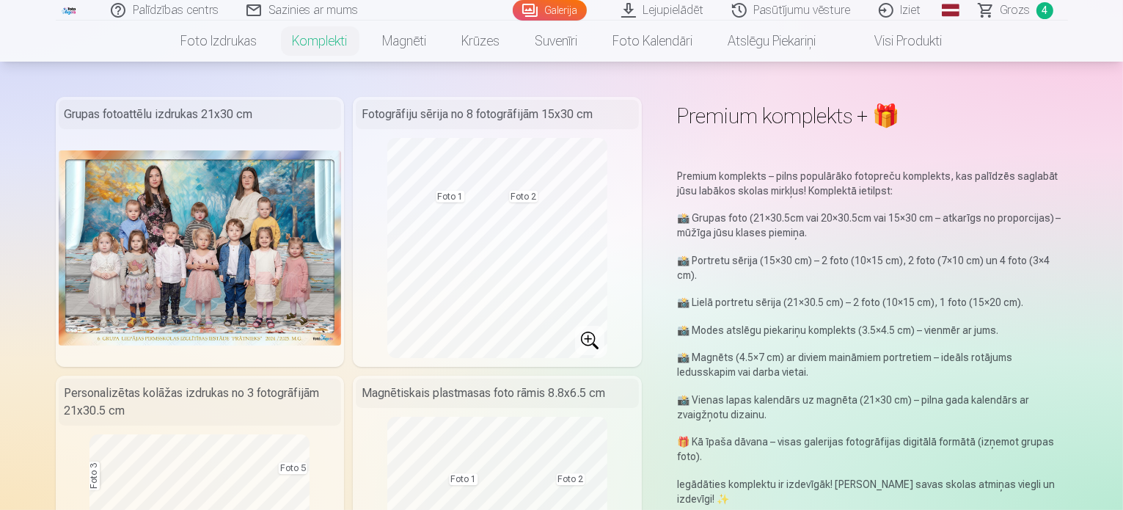
click at [537, 13] on link "Galerija" at bounding box center [550, 10] width 74 height 21
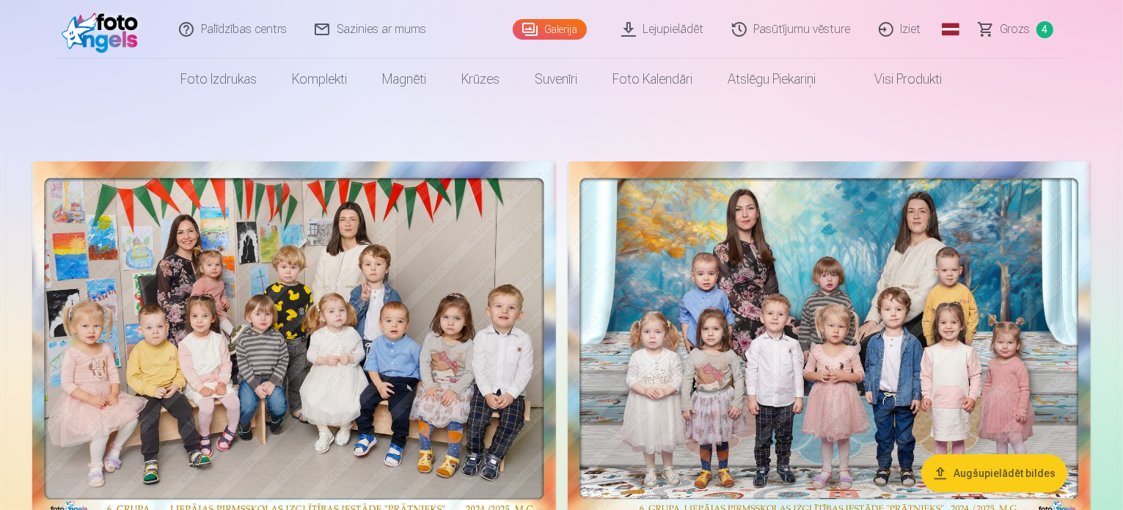
click at [1022, 22] on span "Grozs" at bounding box center [1015, 30] width 30 height 18
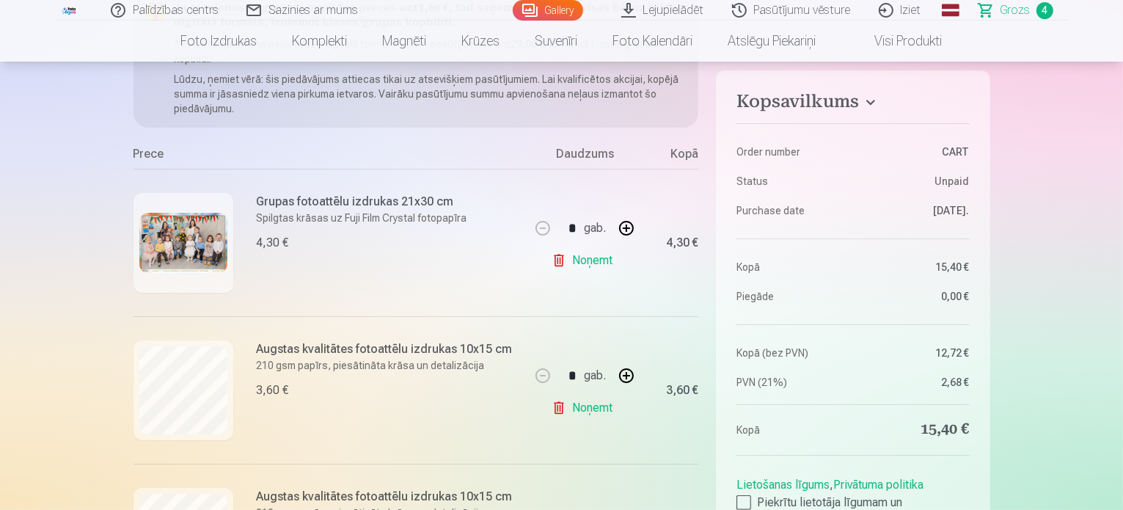
scroll to position [208, 0]
click at [749, 498] on div at bounding box center [743, 502] width 15 height 15
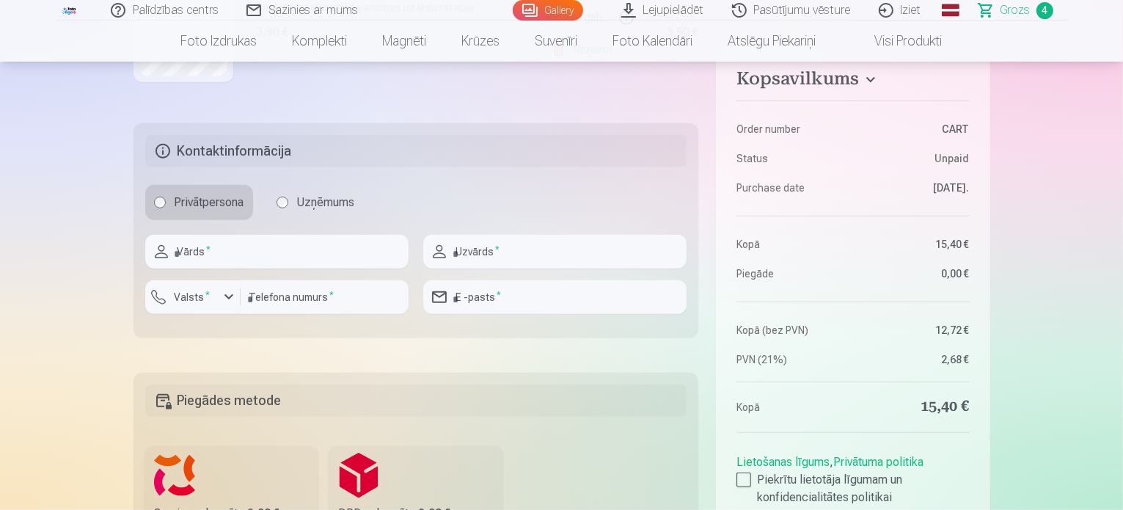
scroll to position [857, 0]
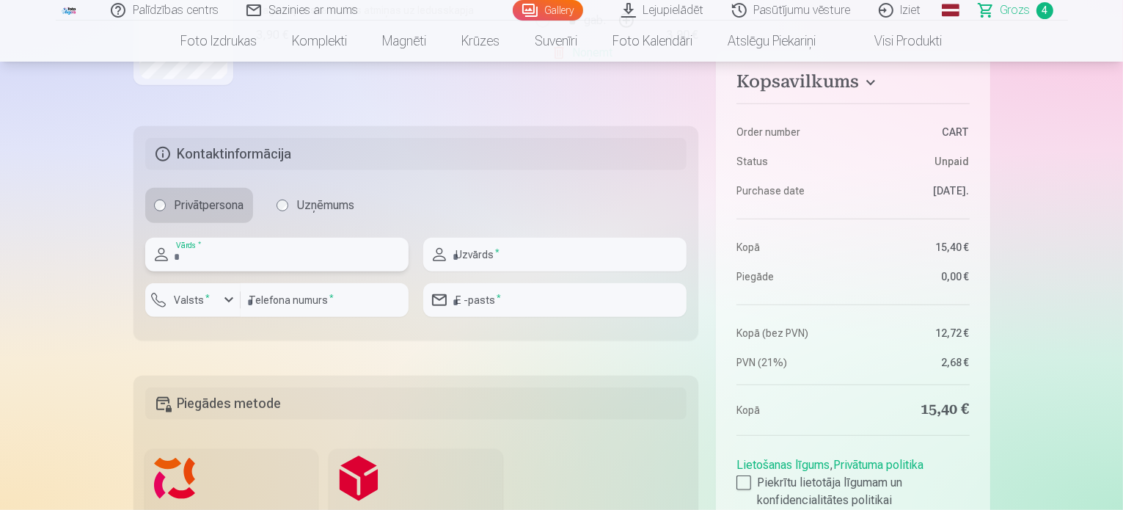
click at [354, 252] on input "text" at bounding box center [276, 255] width 263 height 34
type input "******"
type input "*********"
type input "********"
type input "**********"
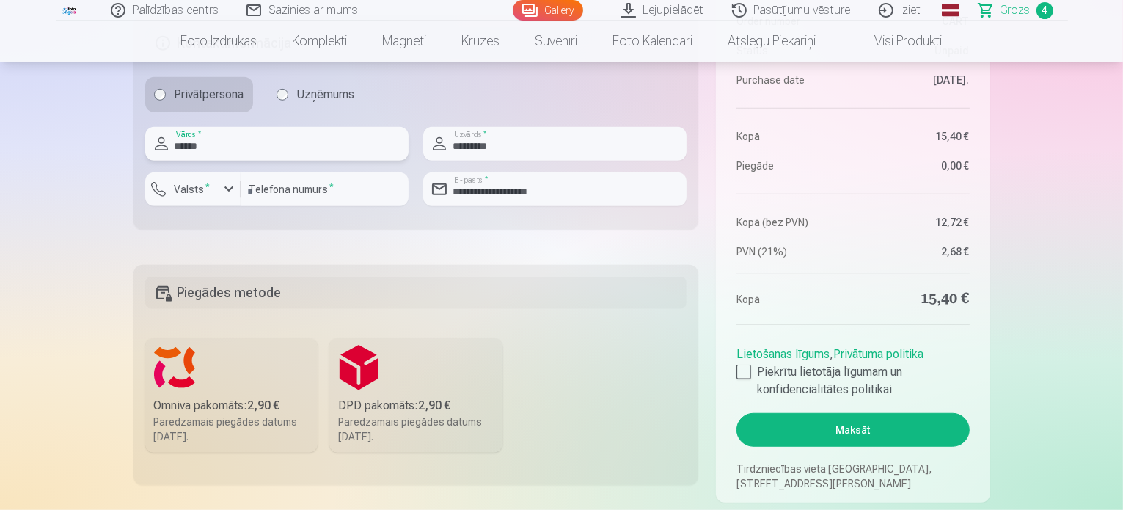
scroll to position [968, 0]
click at [219, 384] on label "Omniva pakomāts : 2,90 € Paredzamais piegādes datums 6.09.2025." at bounding box center [231, 394] width 173 height 114
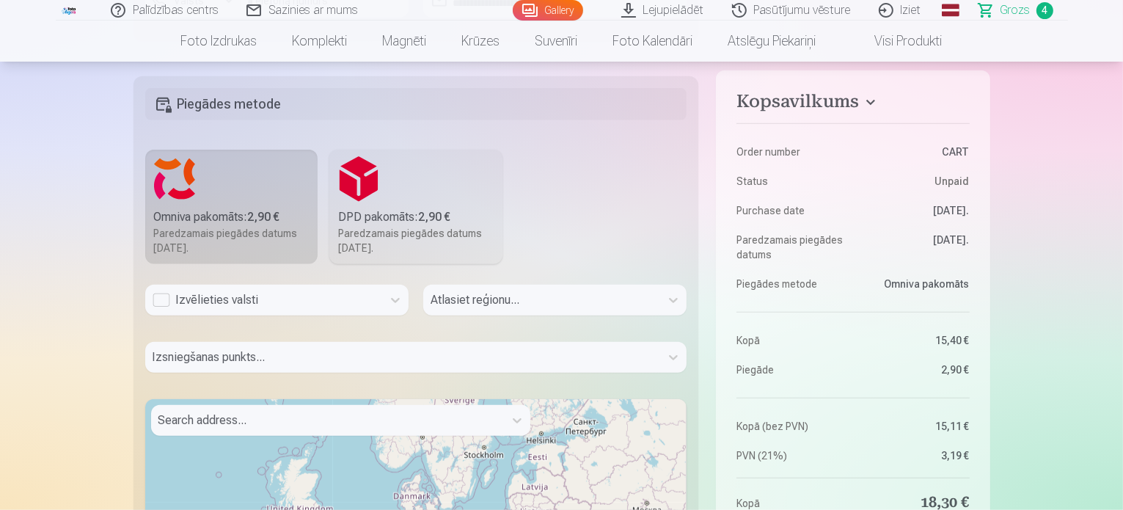
scroll to position [1158, 0]
click at [484, 310] on div "Atlasiet reģionu..." at bounding box center [554, 303] width 263 height 43
click at [496, 301] on div "Atlasiet reģionu..." at bounding box center [554, 303] width 263 height 43
click at [346, 285] on div "Izvēlieties valsti" at bounding box center [263, 297] width 237 height 31
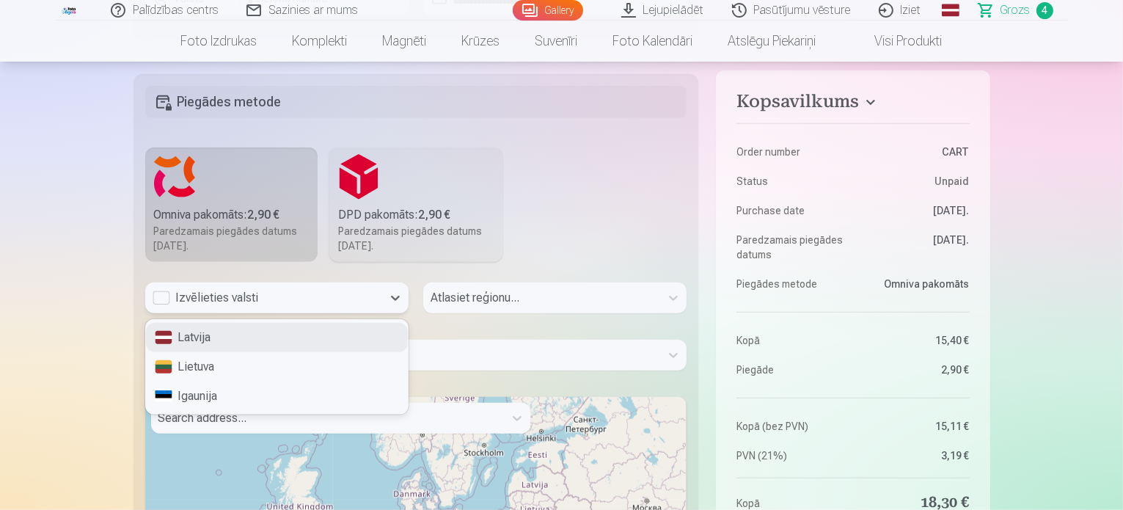
click at [284, 330] on div "Latvija" at bounding box center [277, 337] width 262 height 29
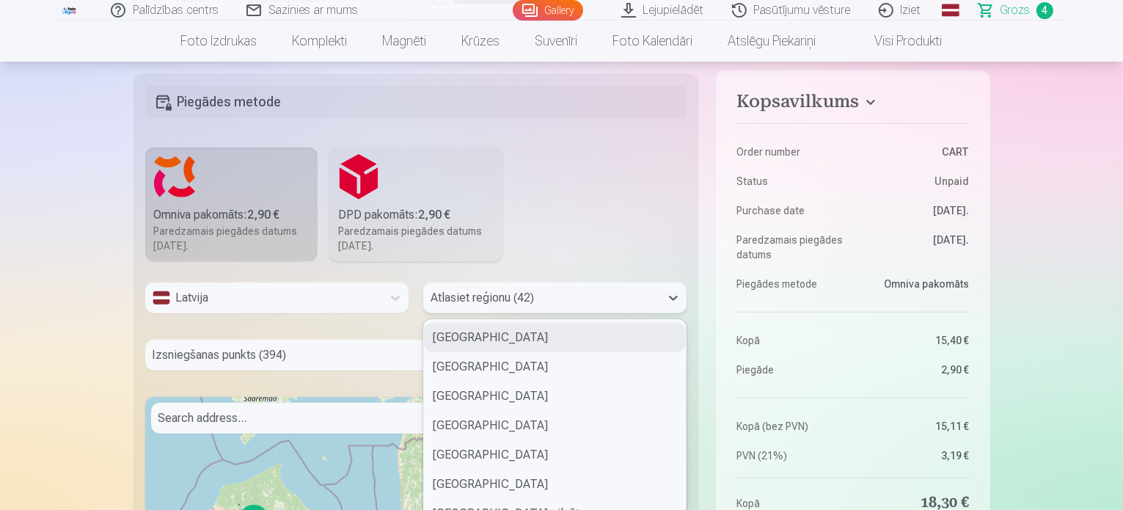
scroll to position [1194, 0]
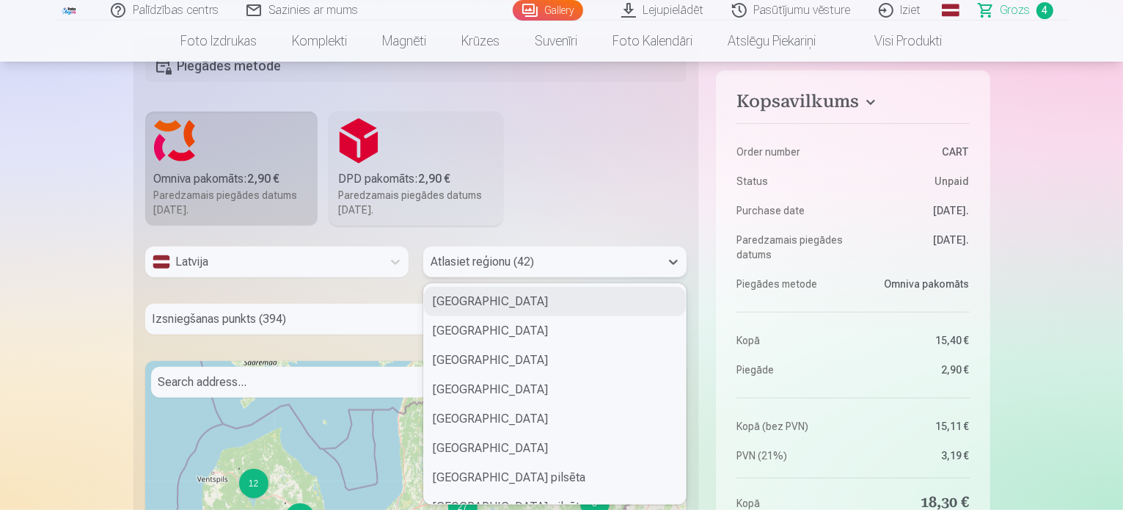
click at [492, 277] on div "42 results available. Use Up and Down to choose options, press Enter to select …" at bounding box center [554, 261] width 263 height 31
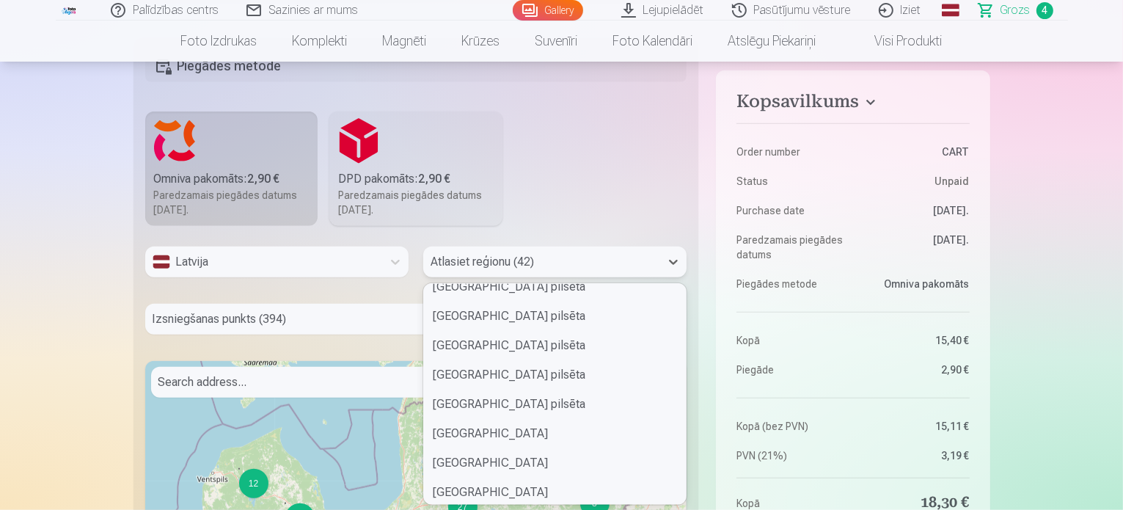
scroll to position [222, 0]
click at [447, 404] on div "Liepājas pilsēta" at bounding box center [555, 401] width 262 height 29
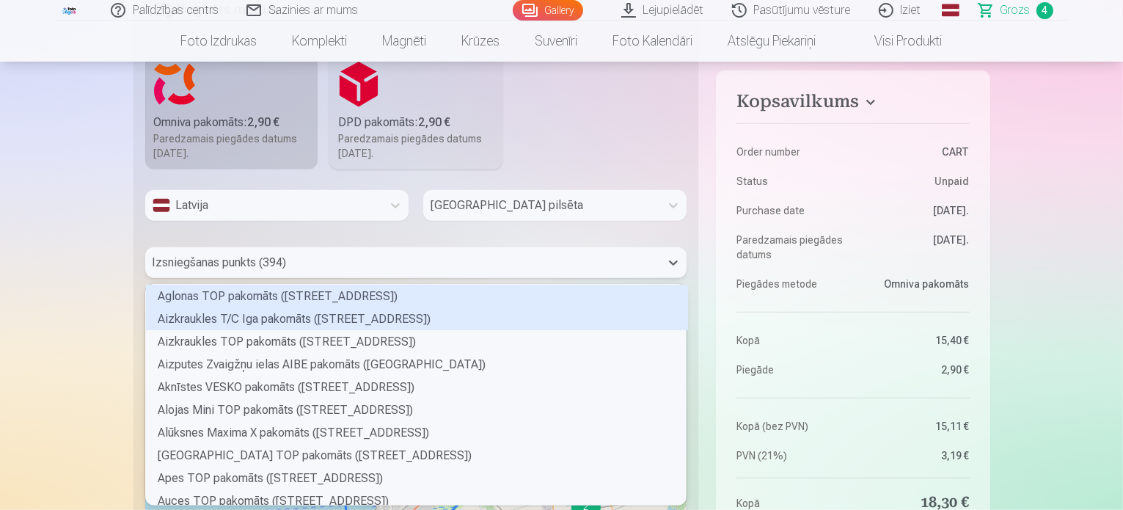
scroll to position [216, 537]
click at [295, 278] on div "394 results available. Use Up and Down to choose options, press Enter to select…" at bounding box center [416, 262] width 542 height 31
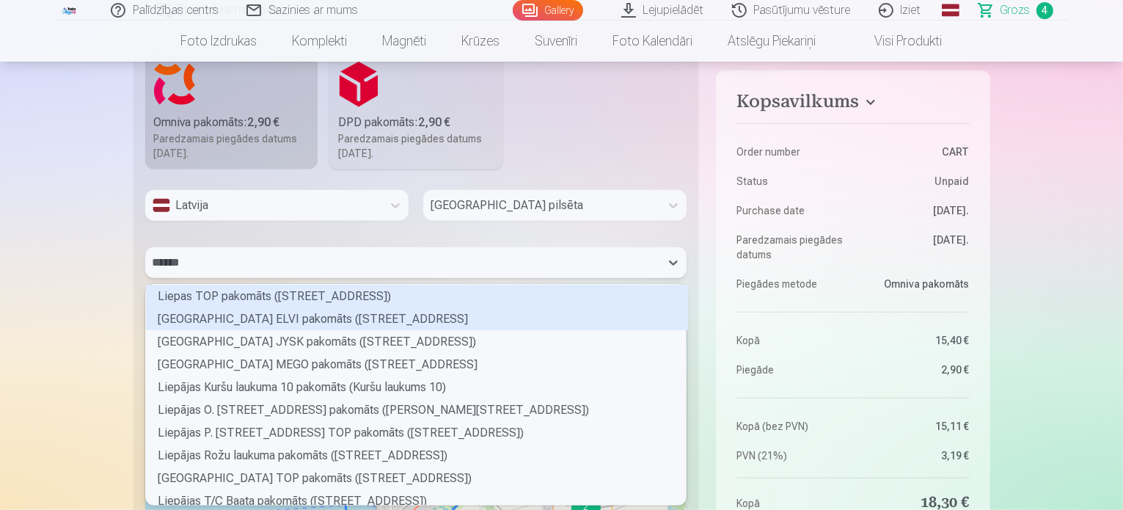
type input "*******"
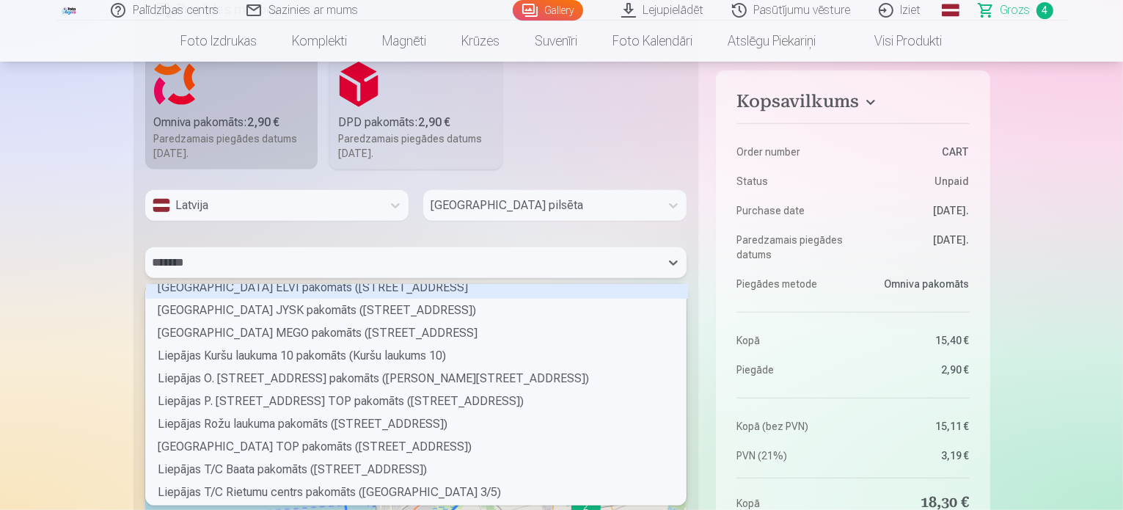
scroll to position [9, 0]
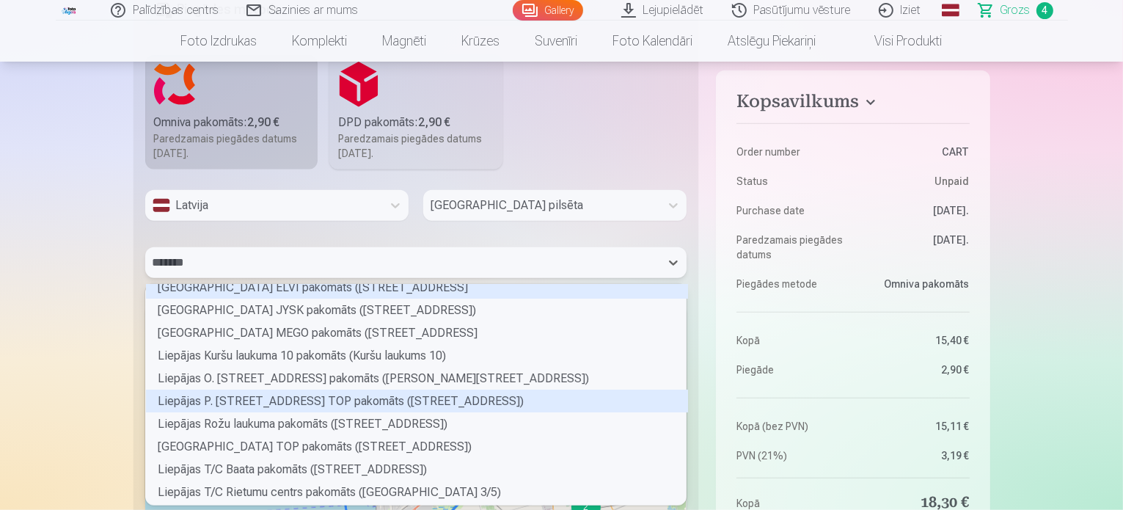
click at [289, 396] on div "Liepājas P. Brieža ielas 14 TOP pakomāts (Pulkveža Brieža iela 14)" at bounding box center [417, 400] width 542 height 23
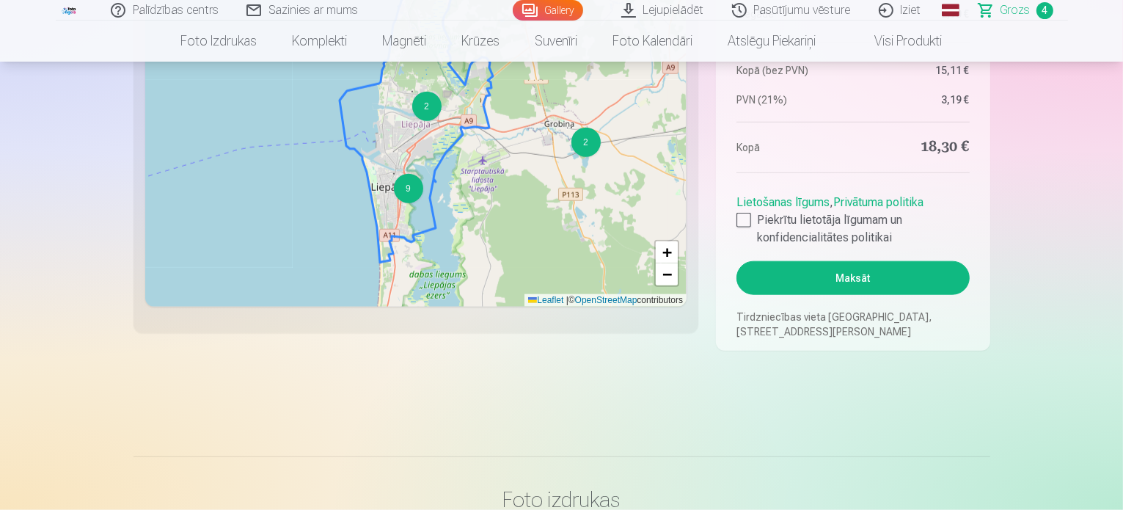
scroll to position [1614, 0]
click at [871, 274] on button "Maksāt" at bounding box center [852, 279] width 232 height 34
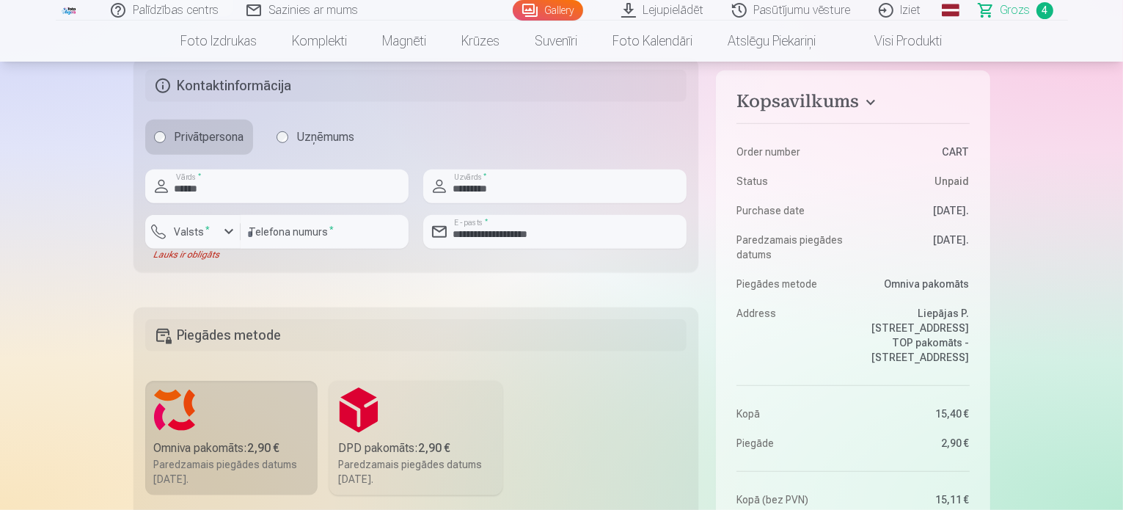
scroll to position [926, 0]
click at [208, 240] on button "Valsts *" at bounding box center [192, 231] width 95 height 34
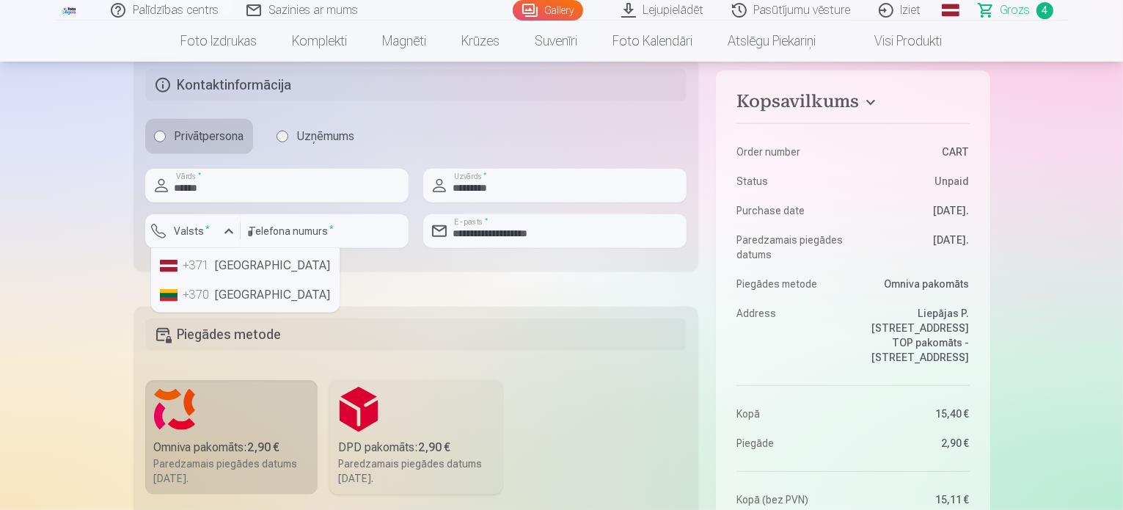
click at [224, 258] on li "+371 Latvia" at bounding box center [245, 265] width 183 height 29
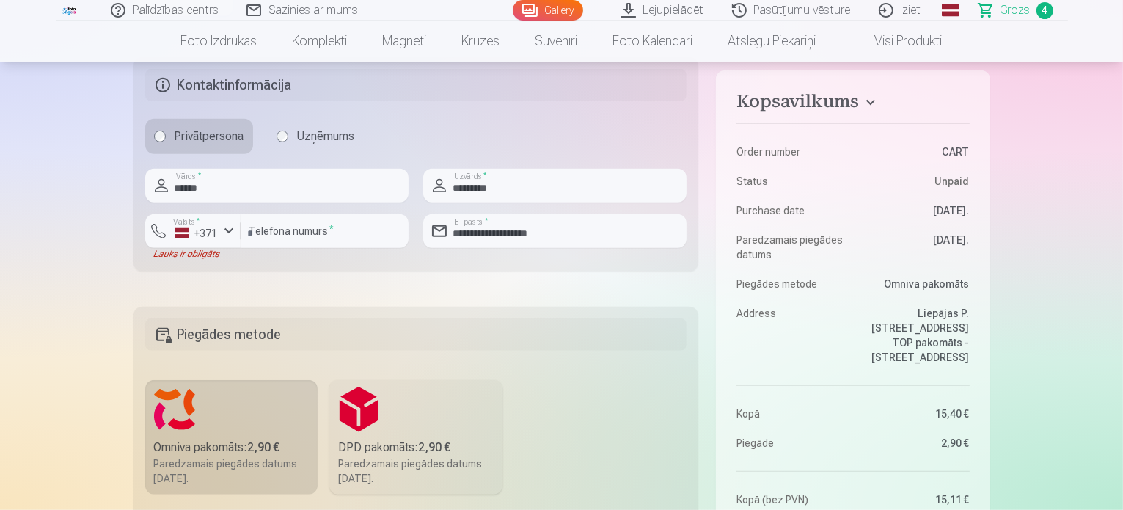
click at [260, 263] on fieldset "**********" at bounding box center [415, 164] width 565 height 214
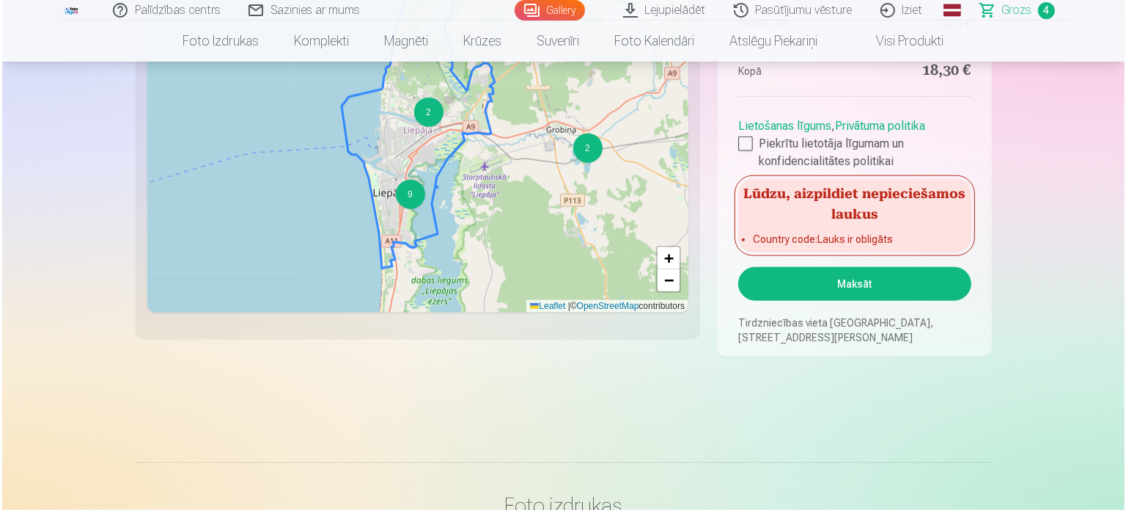
scroll to position [1610, 0]
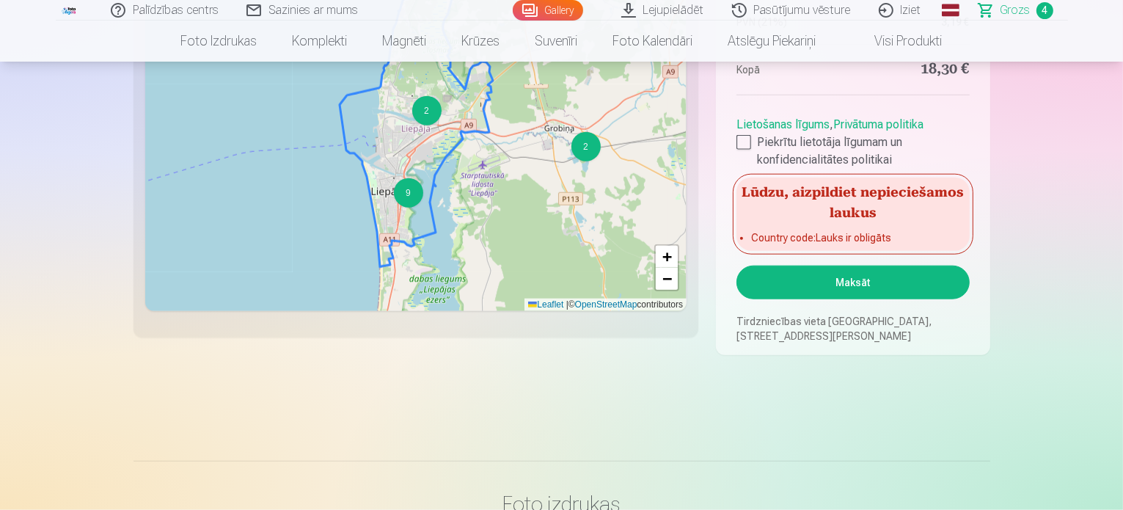
click at [773, 285] on button "Maksāt" at bounding box center [852, 282] width 232 height 34
